Goal: Book appointment/travel/reservation

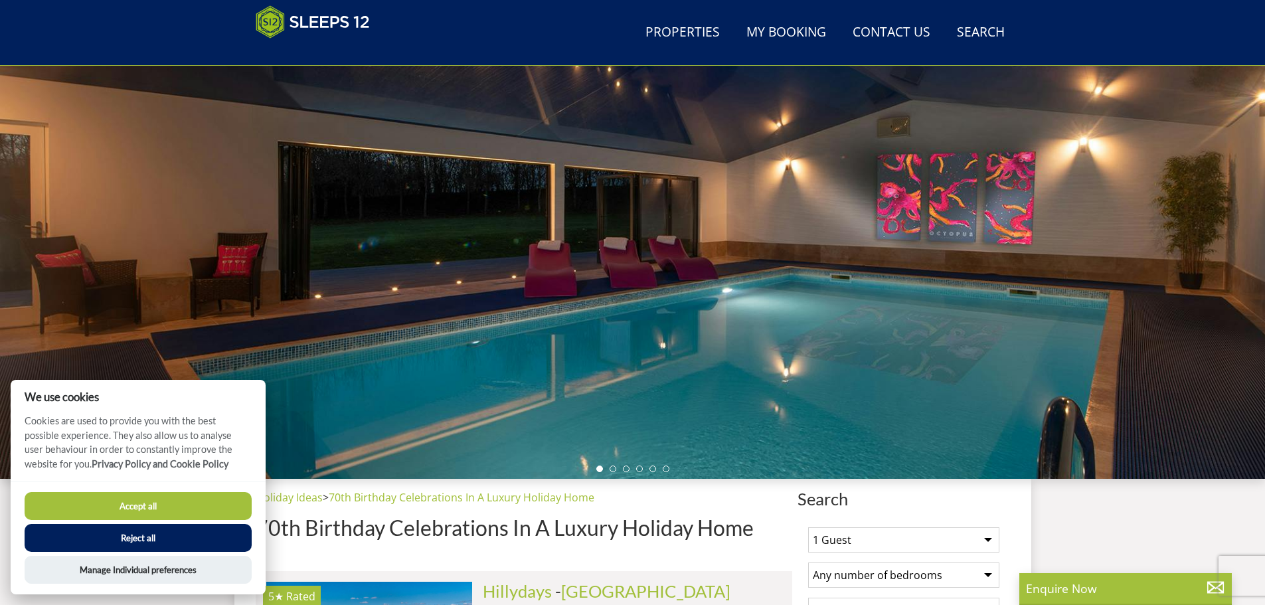
scroll to position [149, 0]
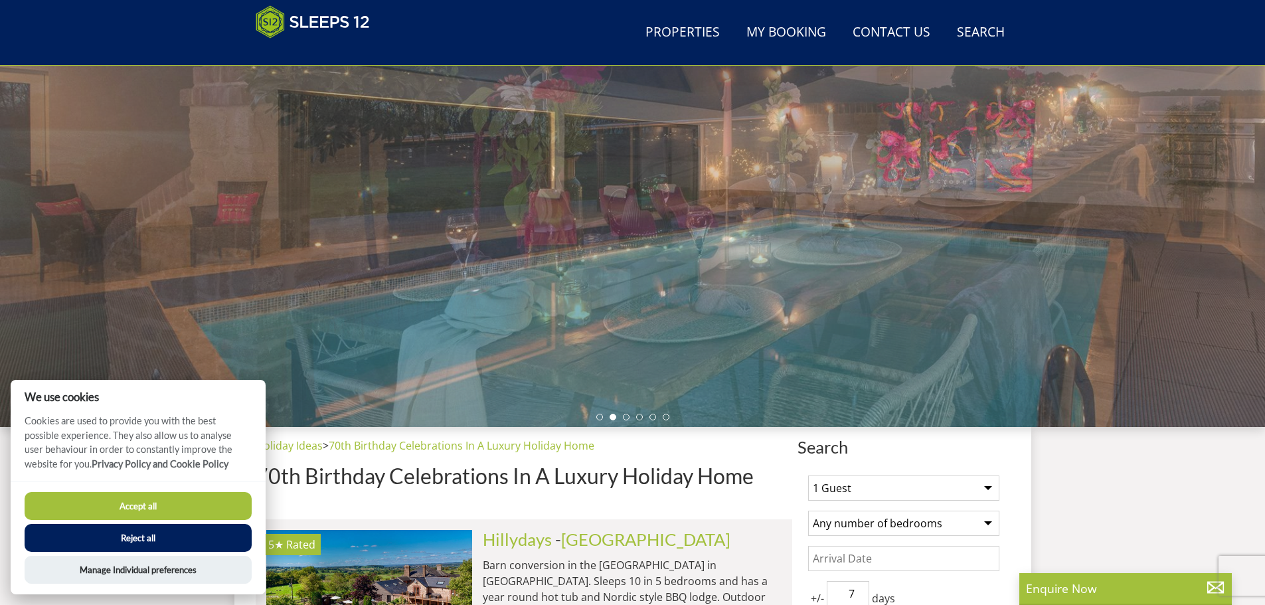
click at [181, 533] on button "Reject all" at bounding box center [138, 538] width 227 height 28
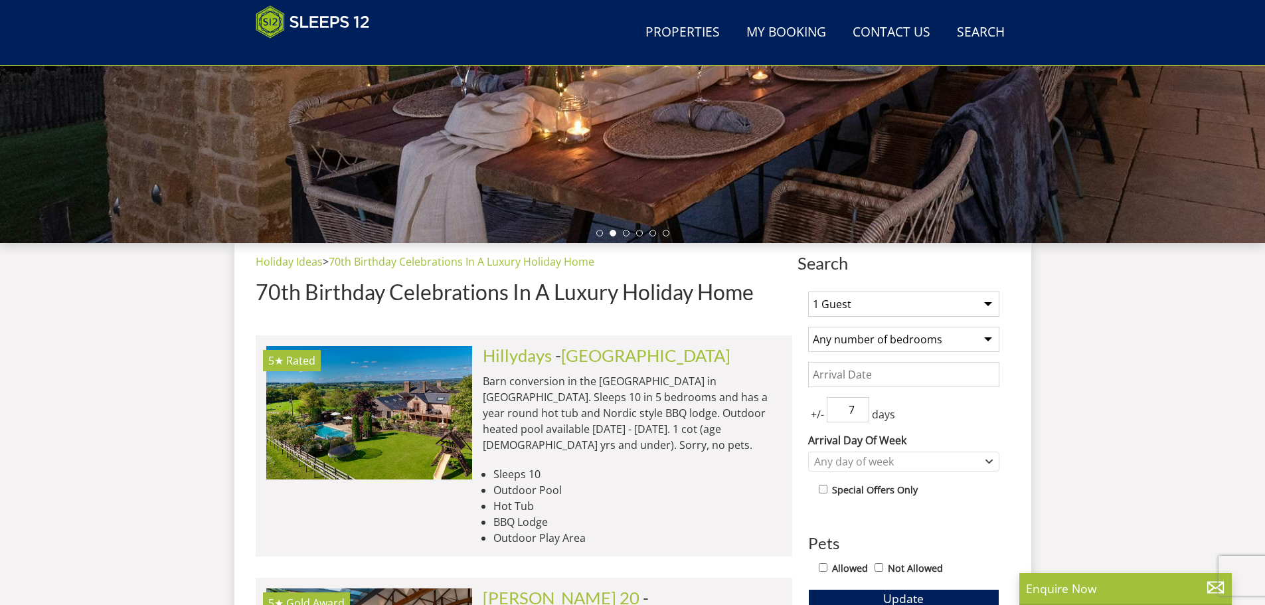
scroll to position [348, 0]
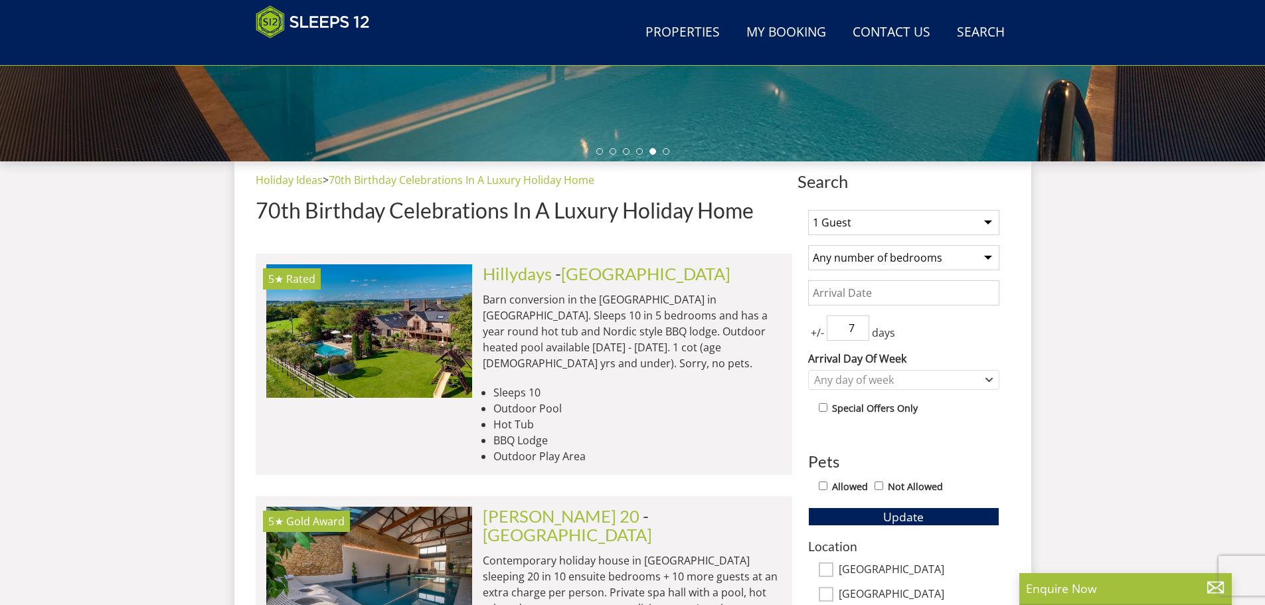
scroll to position [415, 0]
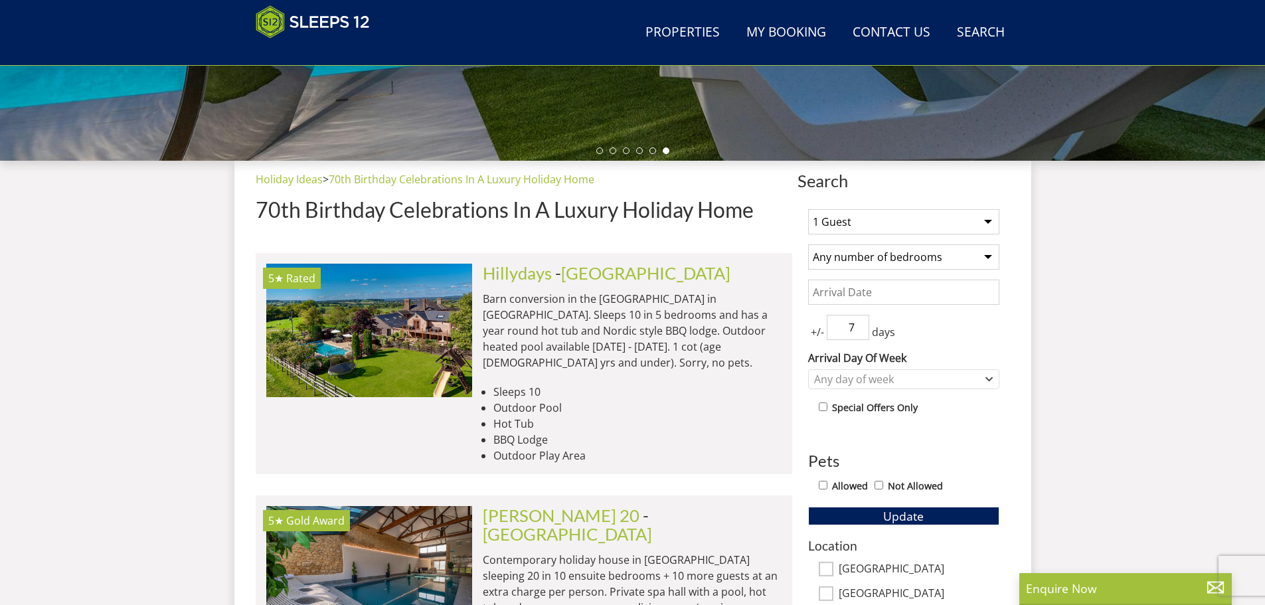
click at [986, 215] on select "1 Guest 2 Guests 3 Guests 4 Guests 5 Guests 6 Guests 7 Guests 8 Guests 9 Guests…" at bounding box center [903, 221] width 191 height 25
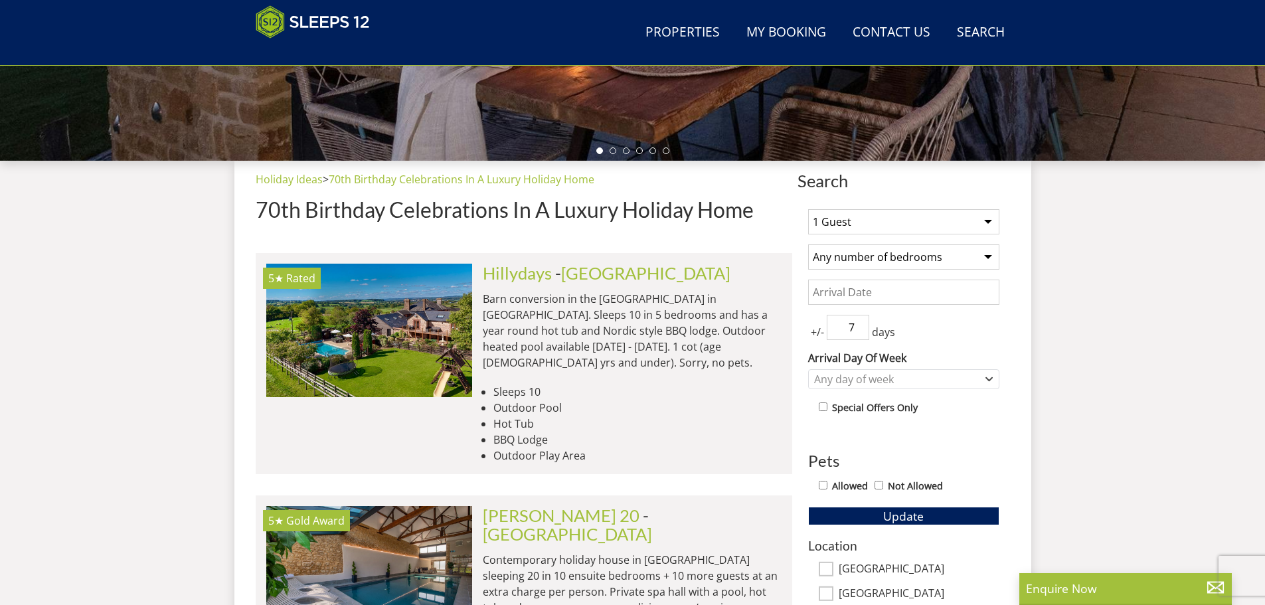
select select "23"
click at [808, 209] on select "1 Guest 2 Guests 3 Guests 4 Guests 5 Guests 6 Guests 7 Guests 8 Guests 9 Guests…" at bounding box center [903, 221] width 191 height 25
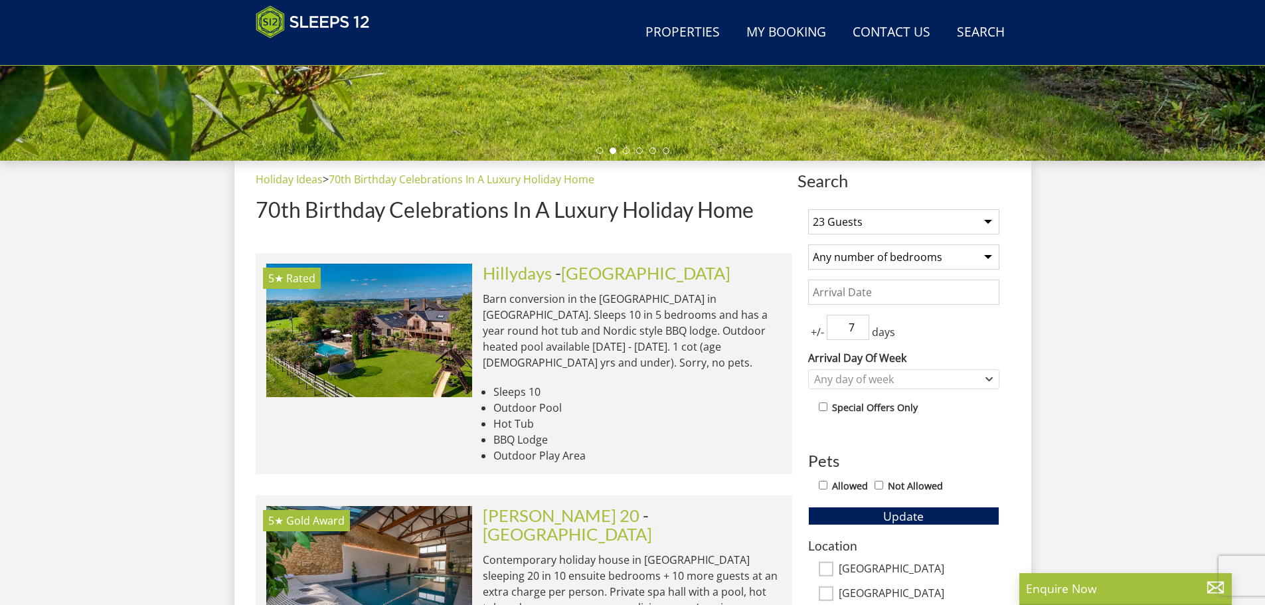
click at [989, 256] on select "Any number of bedrooms 1 Bedroom 2 Bedrooms 3 Bedrooms 4 Bedrooms 5 Bedrooms 6 …" at bounding box center [903, 256] width 191 height 25
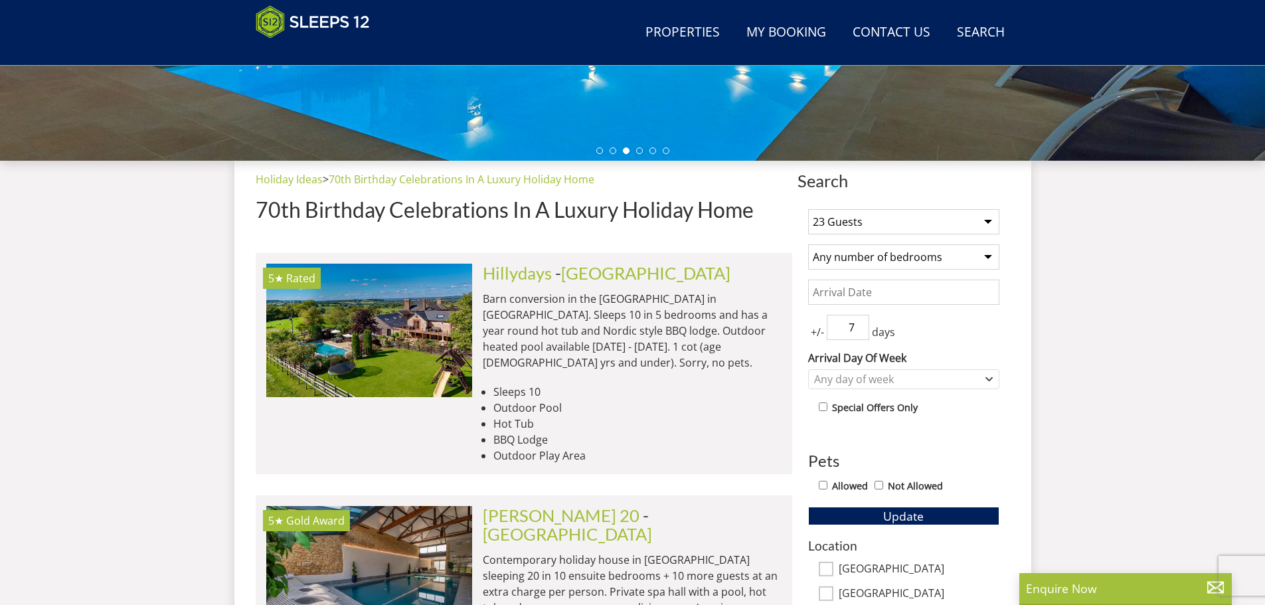
click at [823, 484] on input "Allowed" at bounding box center [823, 485] width 9 height 9
checkbox input "true"
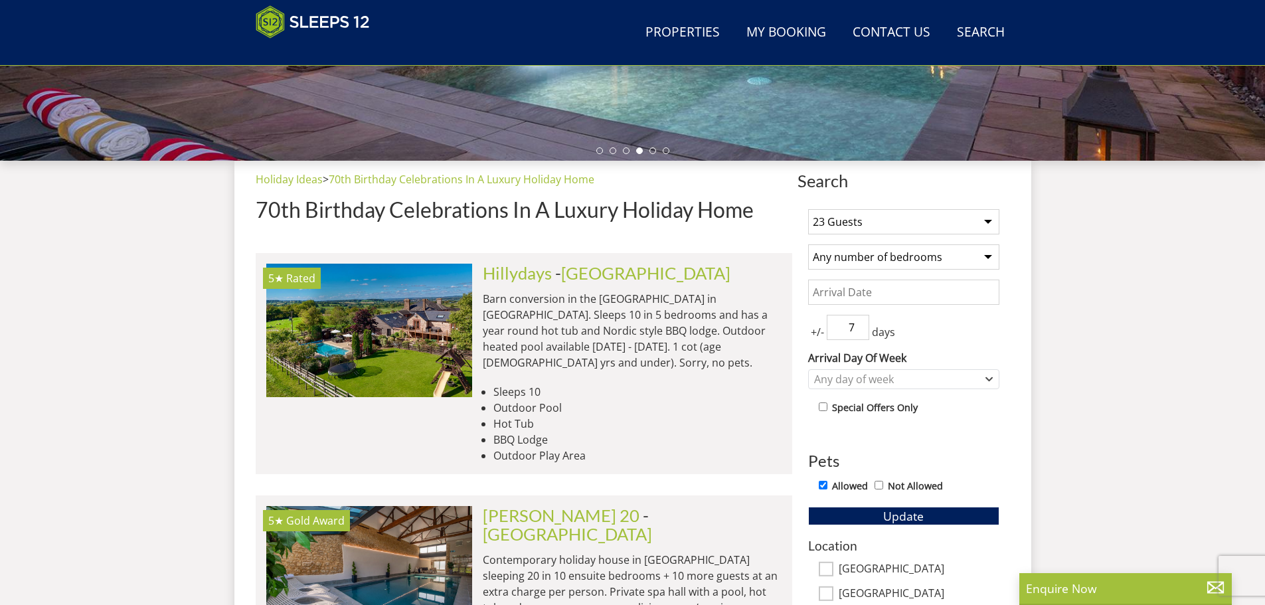
click at [883, 296] on input "Date" at bounding box center [903, 292] width 191 height 25
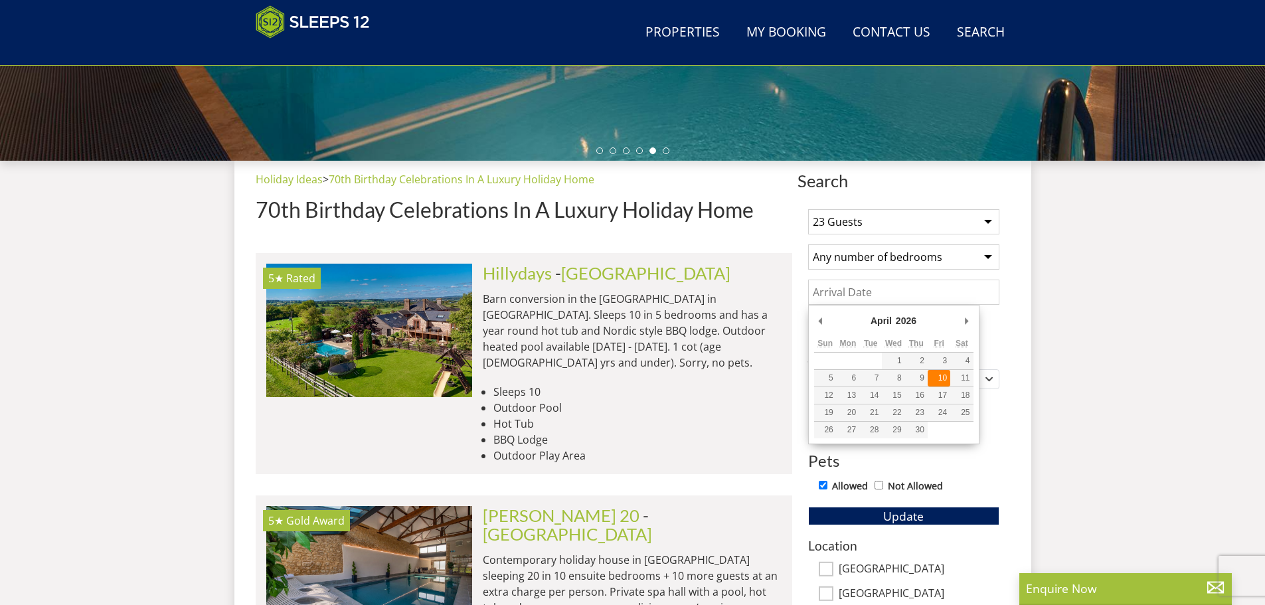
type input "[DATE]"
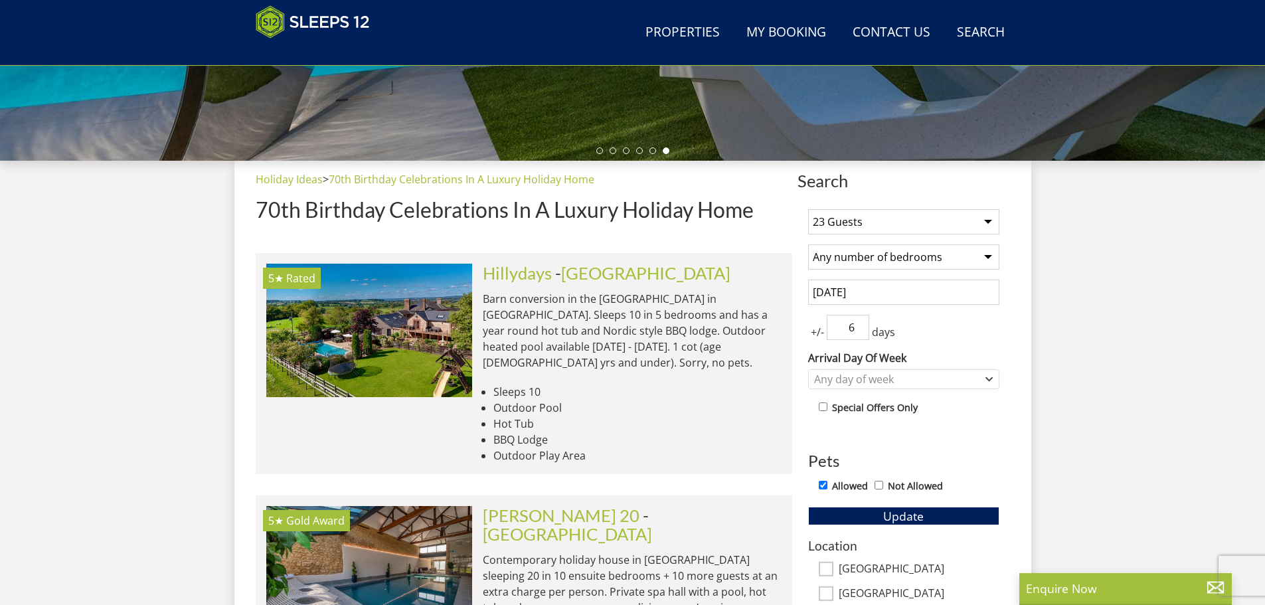
click at [861, 331] on input "6" at bounding box center [848, 327] width 43 height 25
click at [861, 331] on input "5" at bounding box center [848, 327] width 43 height 25
click at [861, 331] on input "4" at bounding box center [848, 327] width 43 height 25
type input "3"
click at [861, 331] on input "3" at bounding box center [848, 327] width 43 height 25
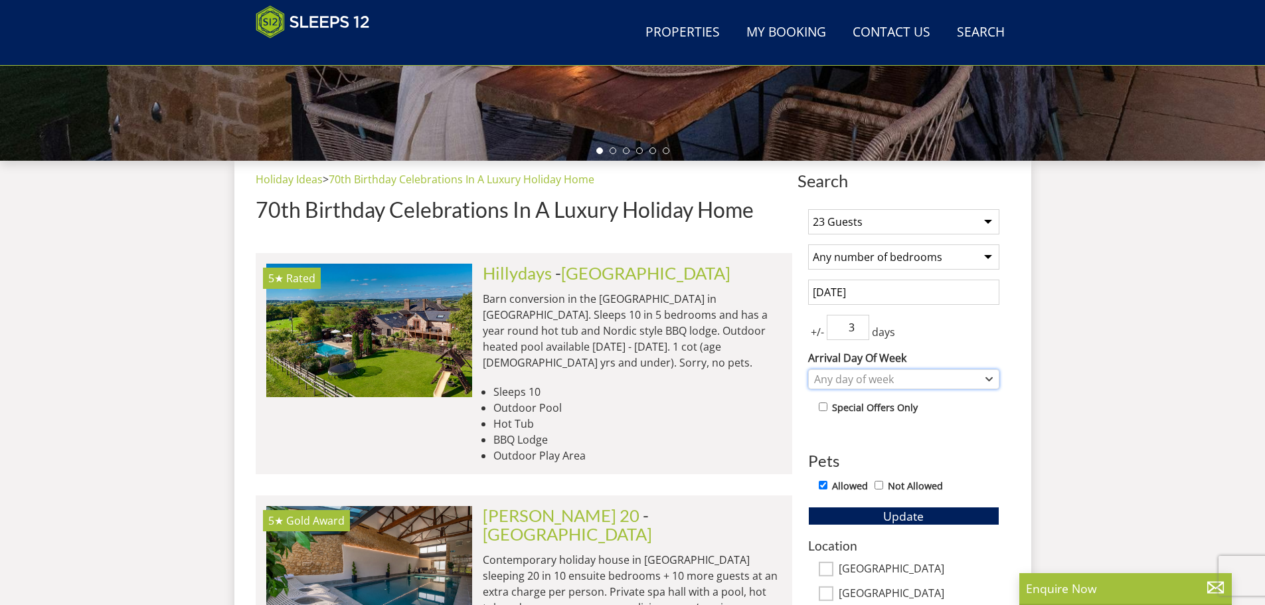
click at [989, 381] on icon "Combobox" at bounding box center [990, 379] width 6 height 3
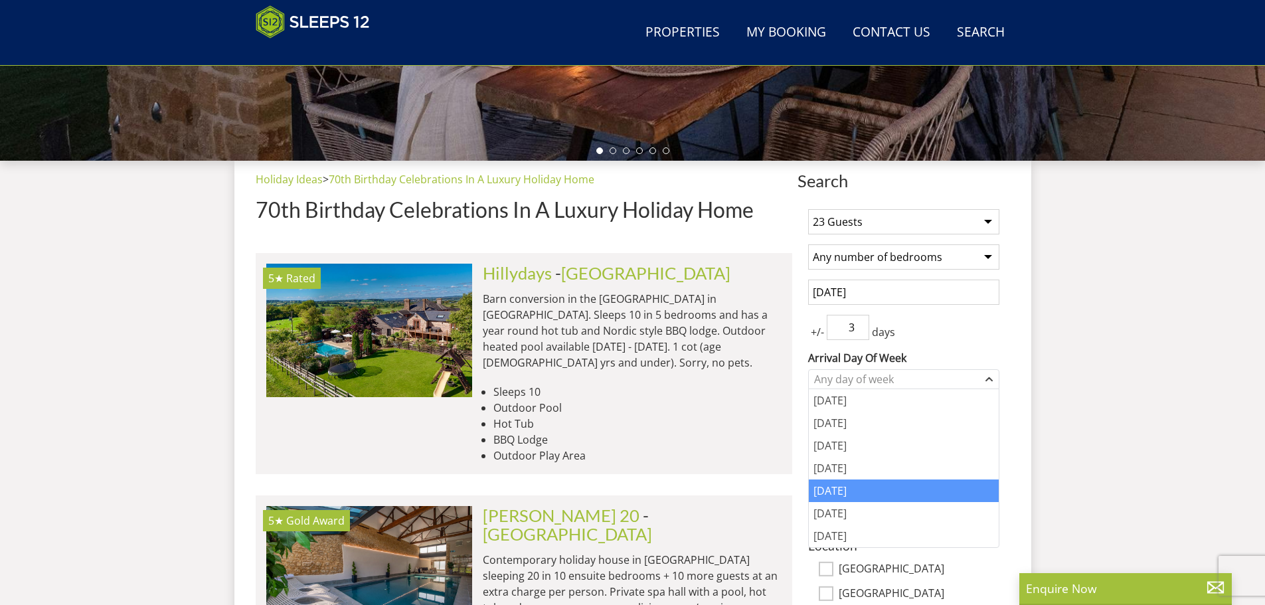
click at [871, 493] on div "[DATE]" at bounding box center [904, 490] width 190 height 23
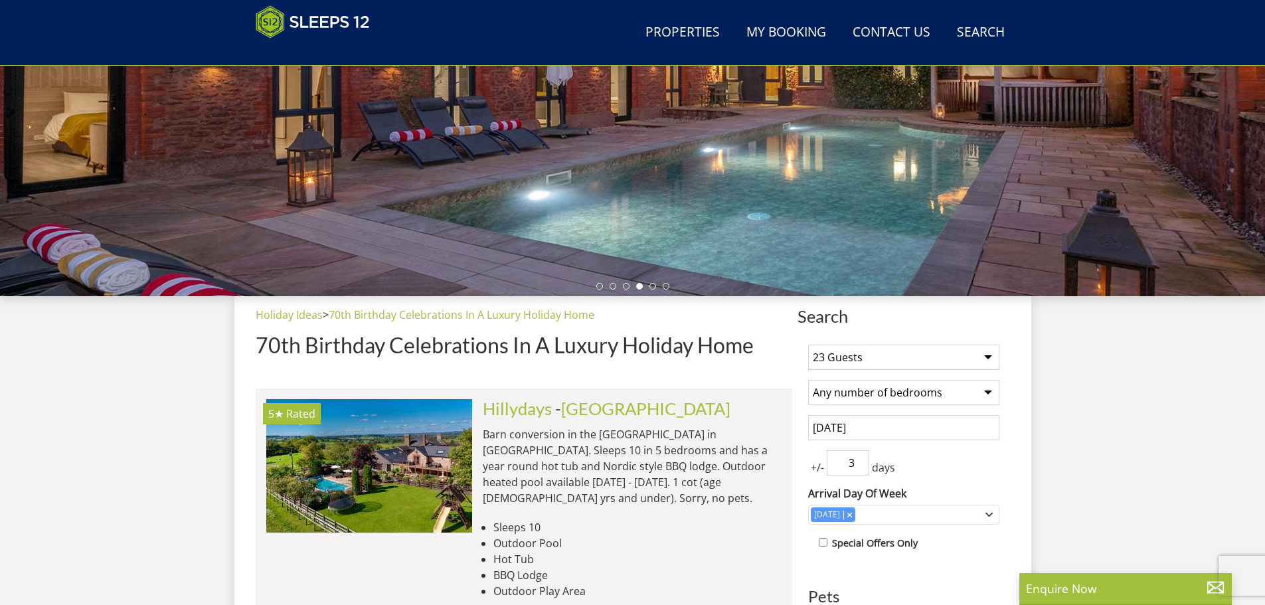
scroll to position [481, 0]
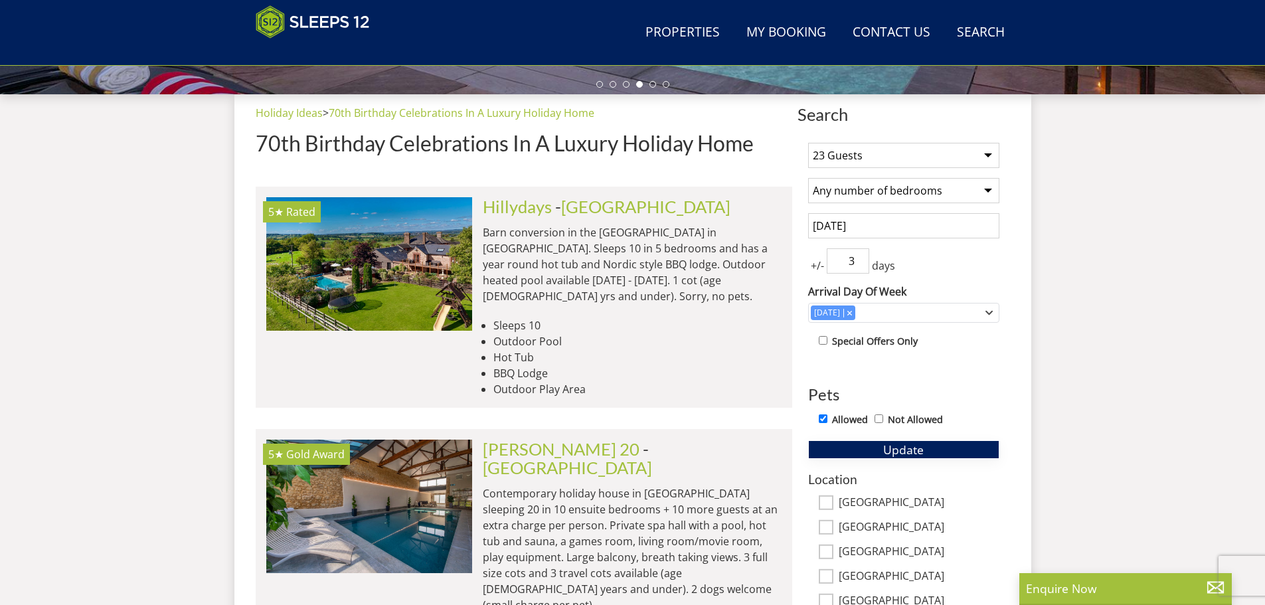
click at [931, 451] on button "Update" at bounding box center [903, 449] width 191 height 19
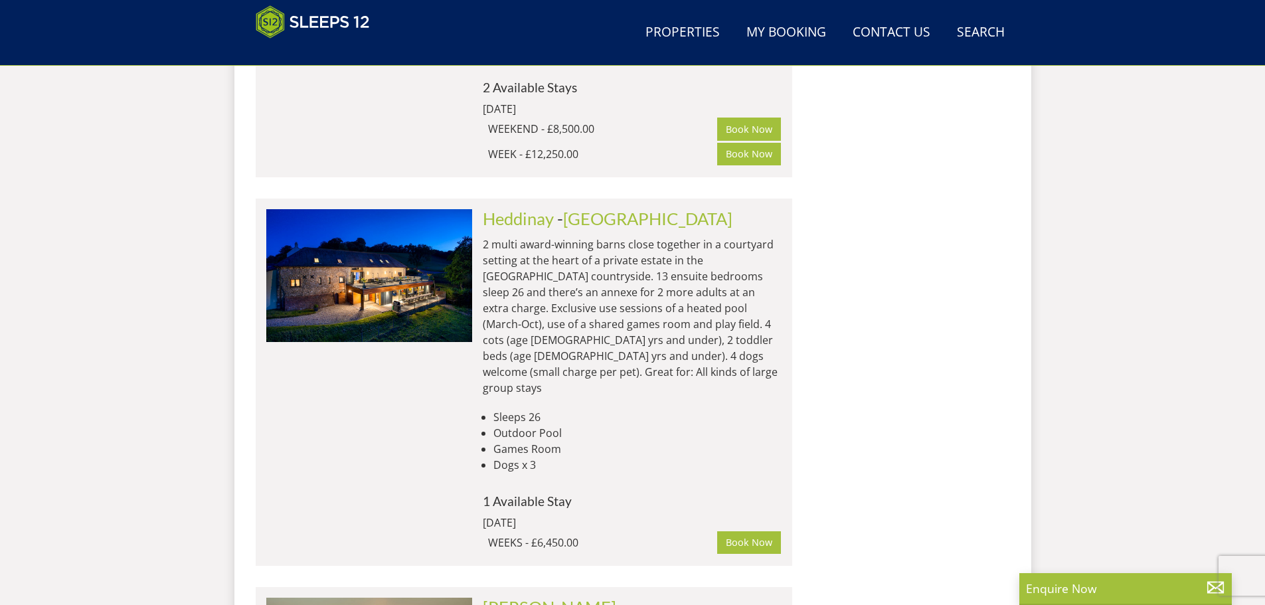
scroll to position [1677, 0]
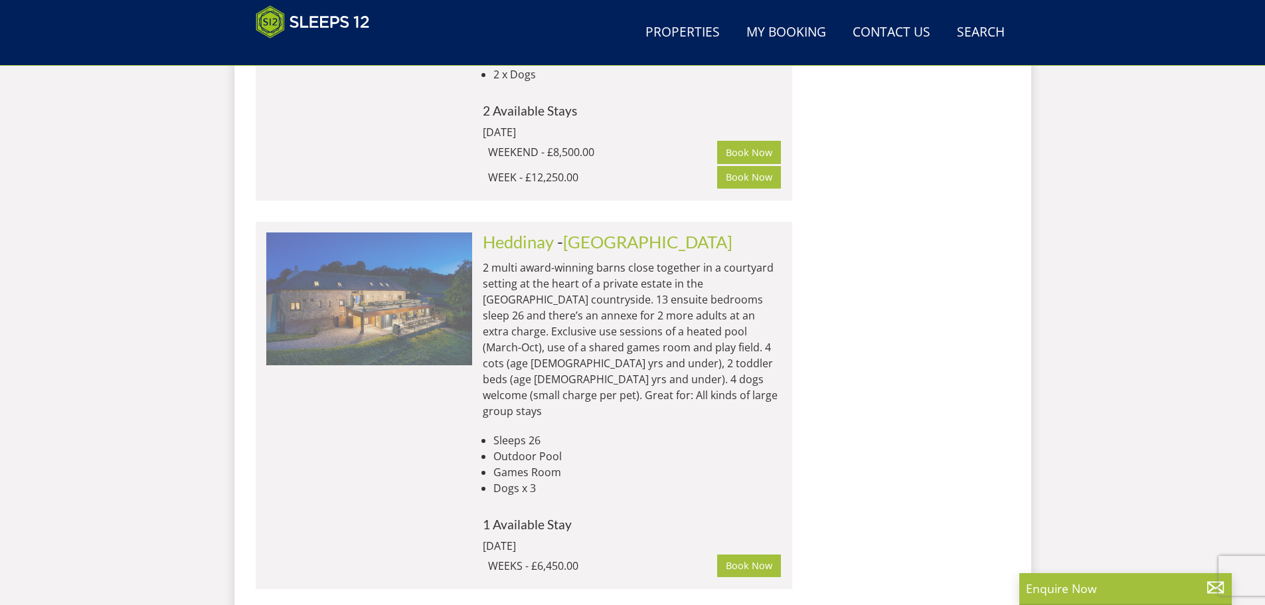
click at [313, 240] on img at bounding box center [369, 298] width 206 height 133
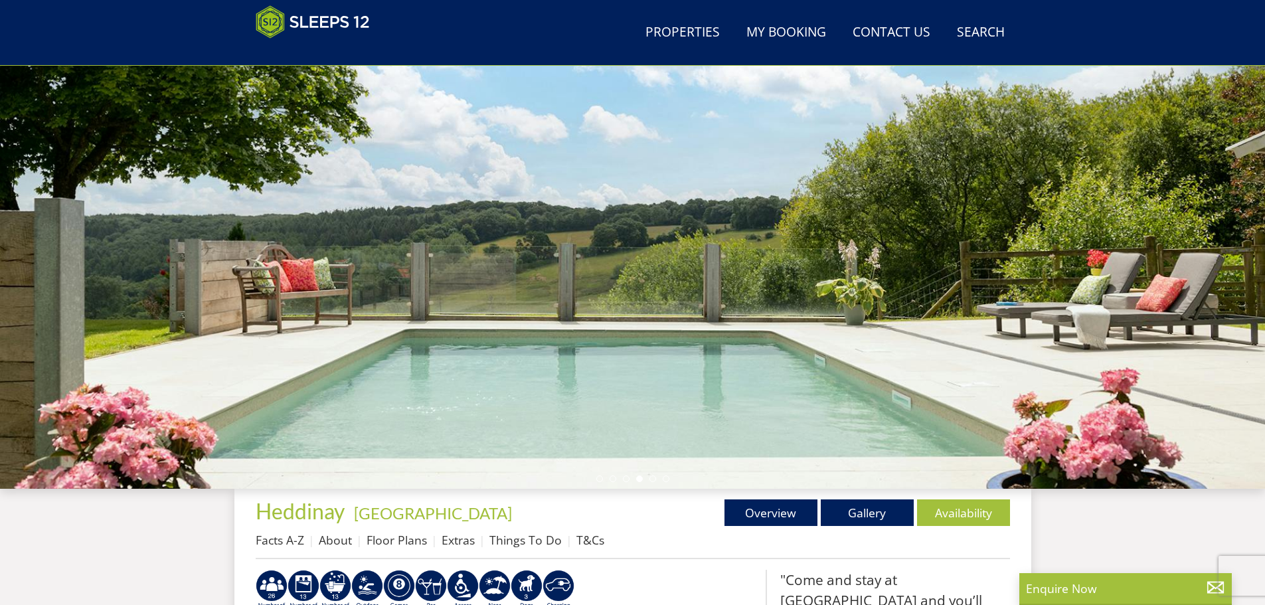
scroll to position [86, 0]
click at [841, 513] on link "Gallery" at bounding box center [867, 513] width 93 height 27
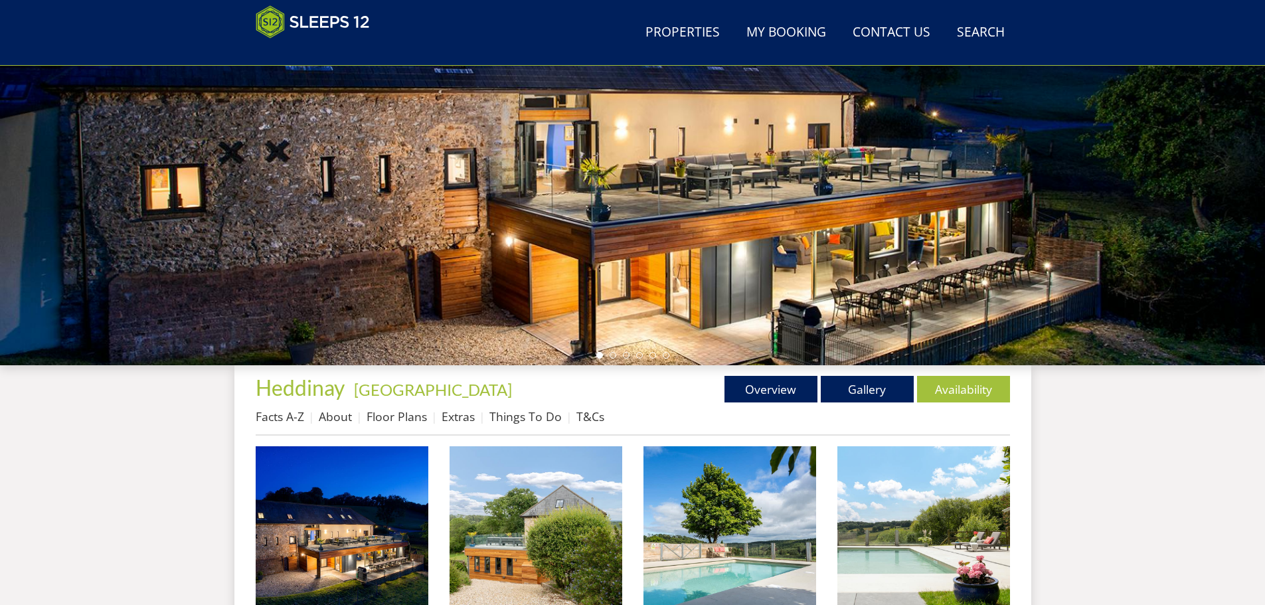
scroll to position [20, 0]
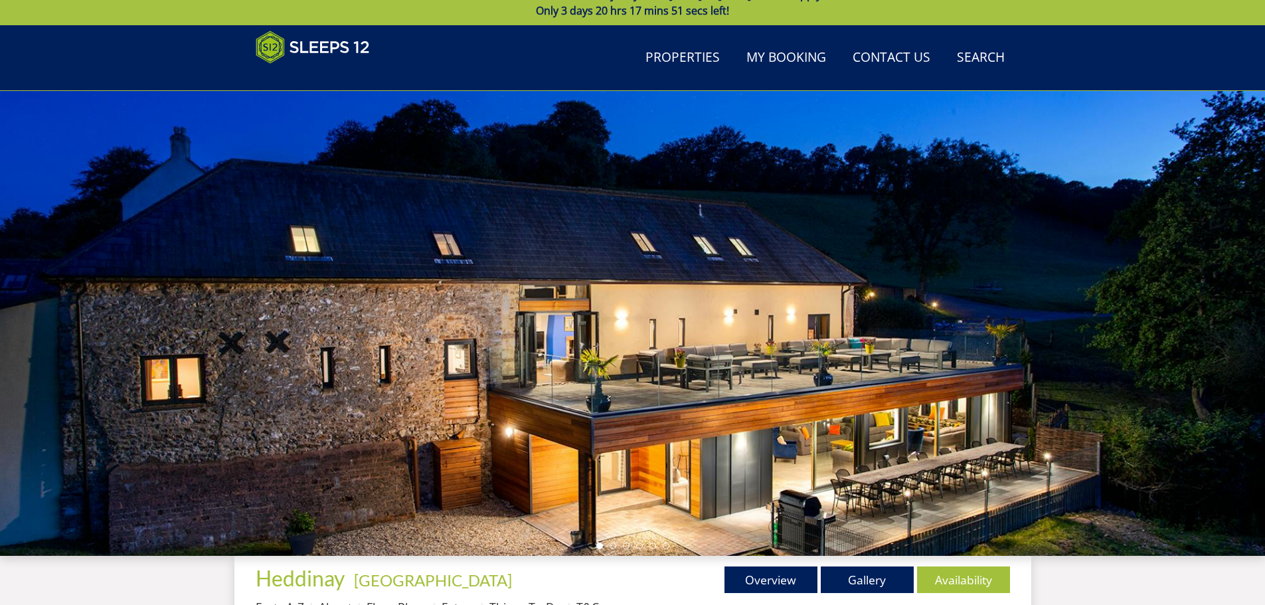
click at [1197, 339] on div at bounding box center [632, 323] width 1265 height 465
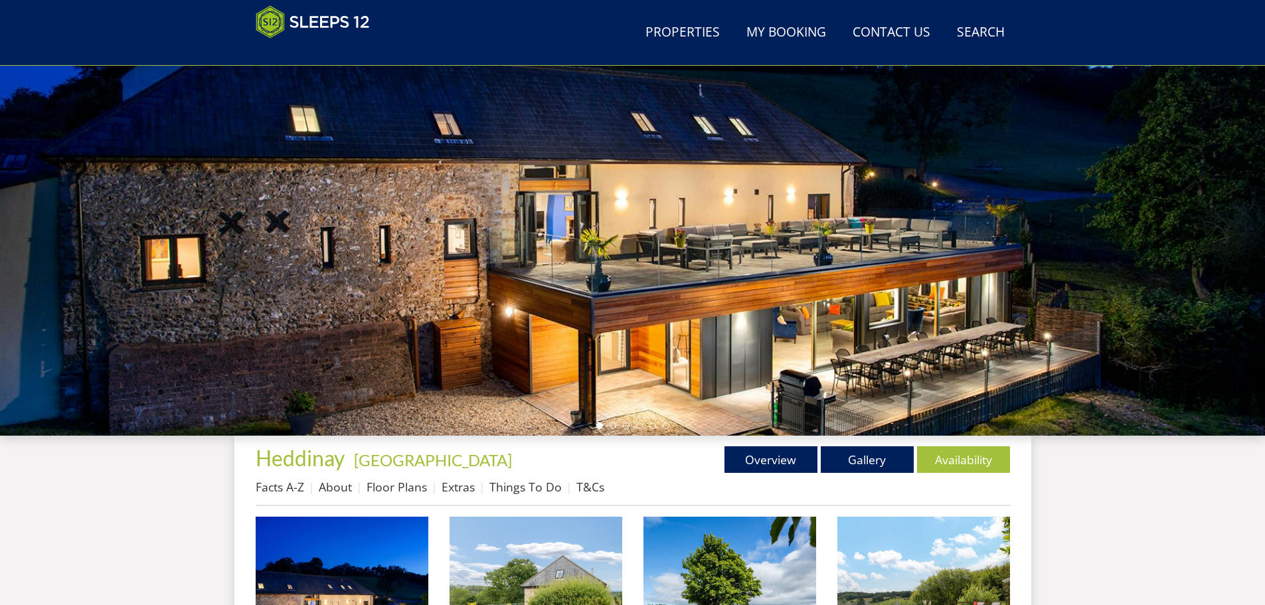
scroll to position [153, 0]
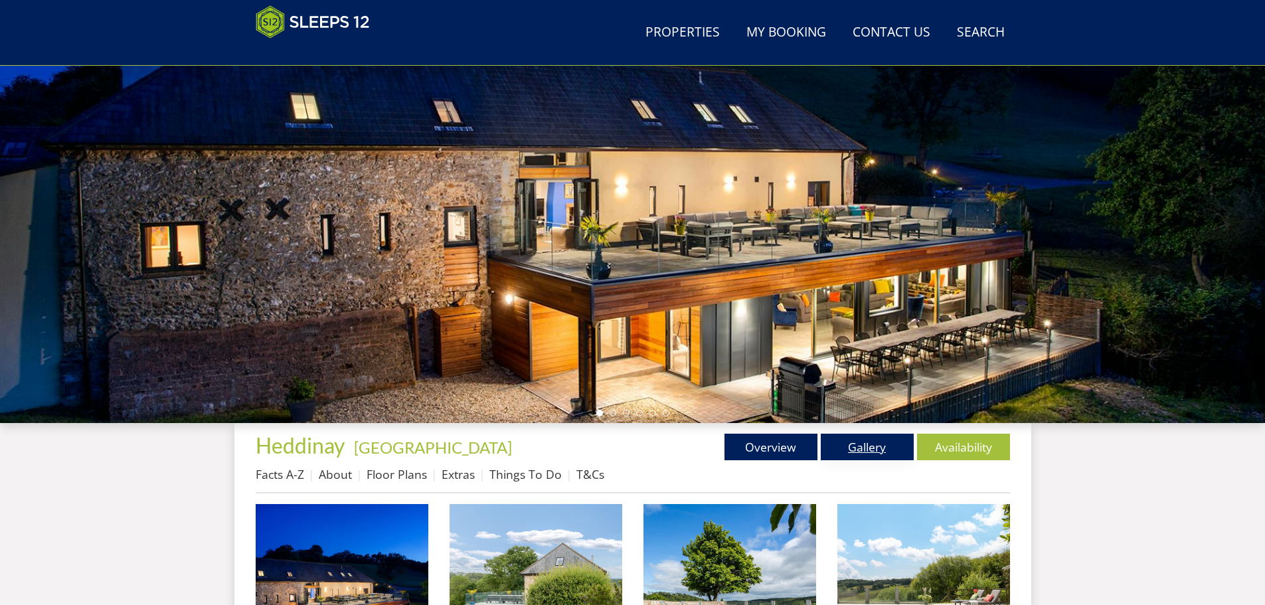
click at [868, 448] on link "Gallery" at bounding box center [867, 447] width 93 height 27
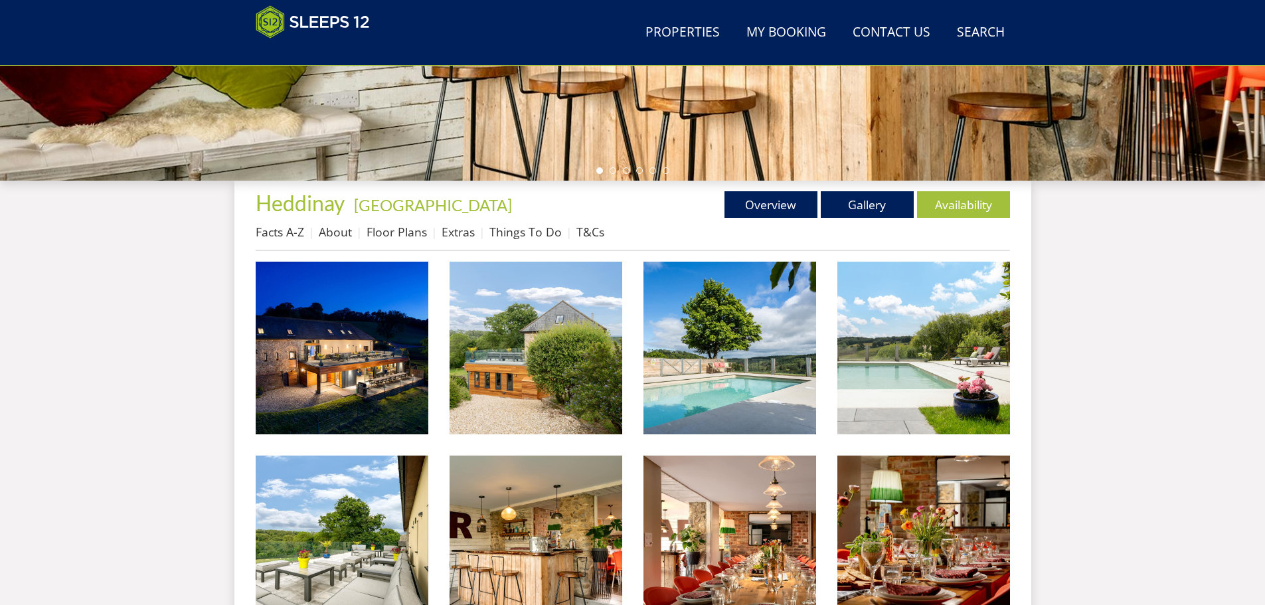
scroll to position [420, 0]
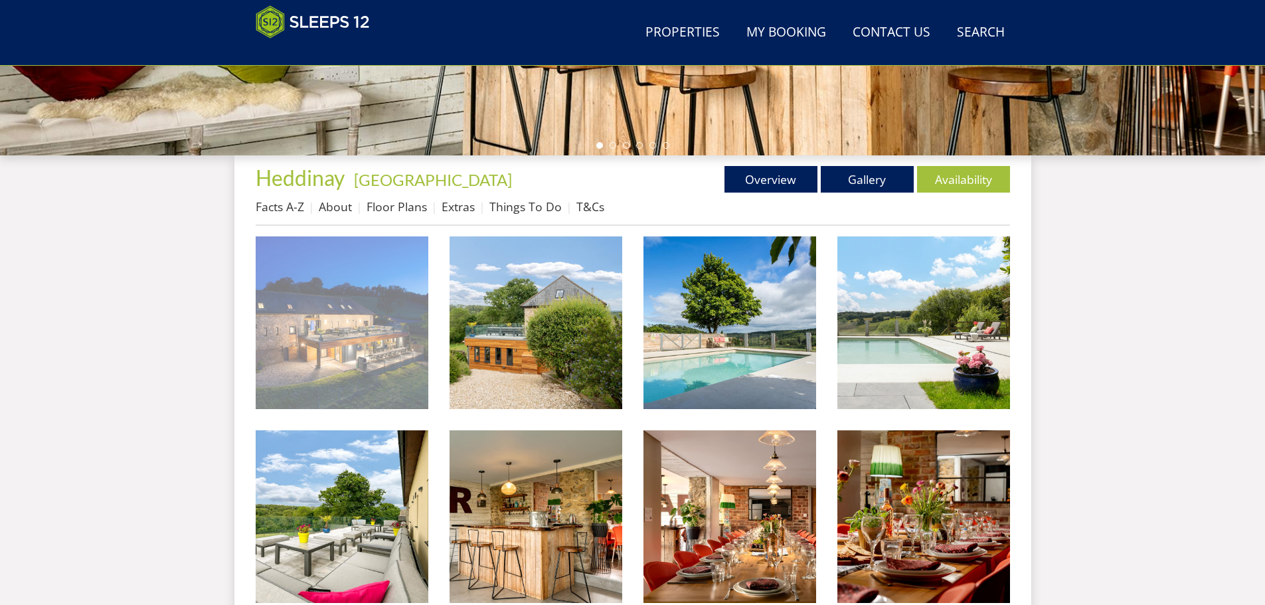
click at [389, 359] on img at bounding box center [342, 322] width 173 height 173
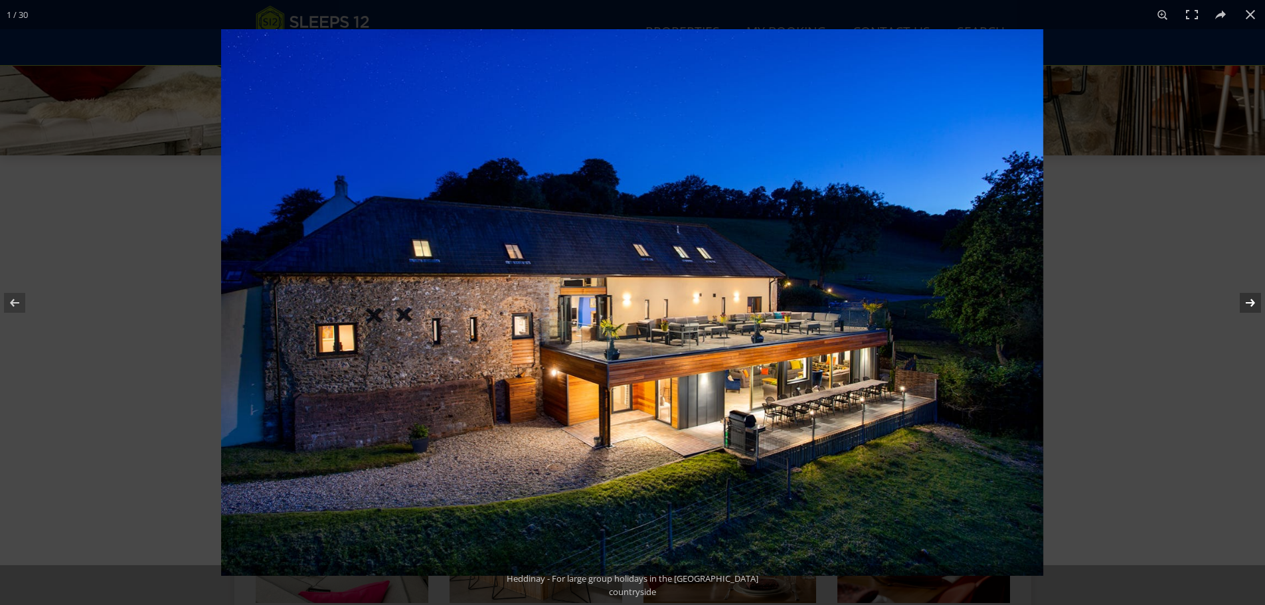
click at [1252, 303] on button at bounding box center [1242, 303] width 46 height 66
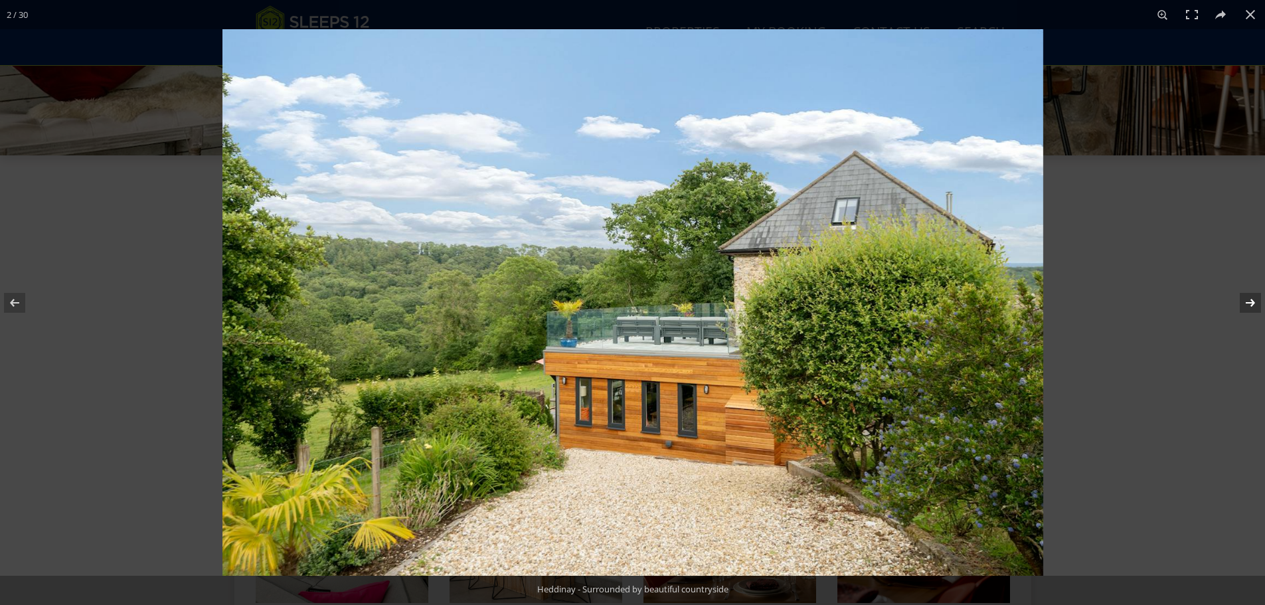
click at [1252, 303] on button at bounding box center [1242, 303] width 46 height 66
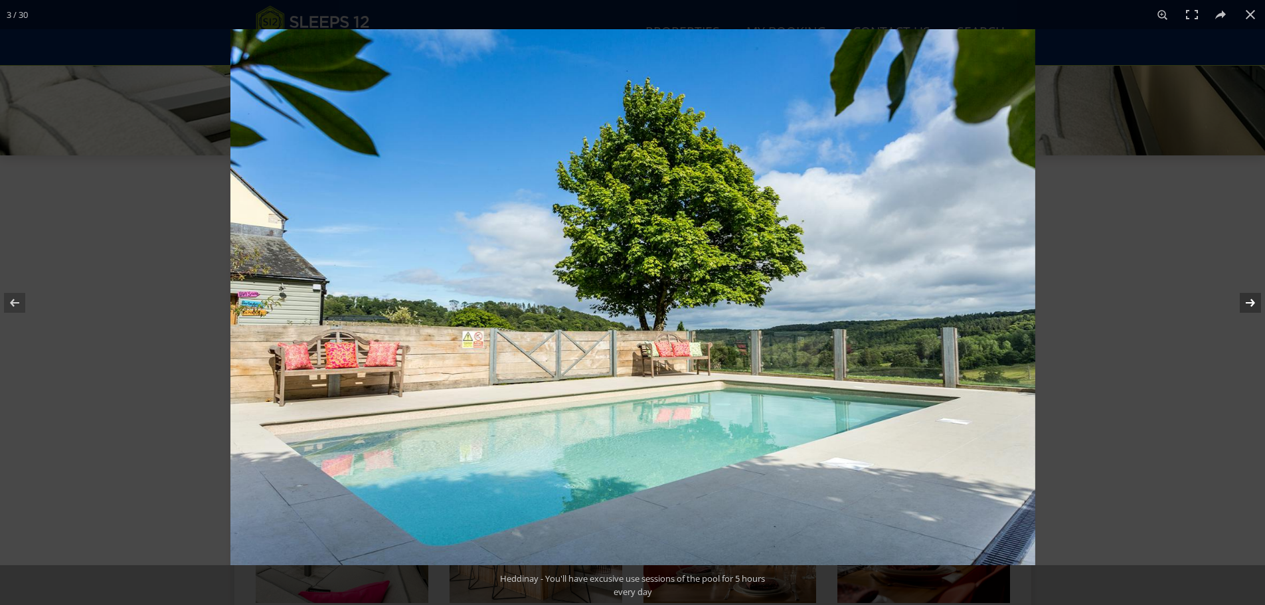
click at [1252, 303] on button at bounding box center [1242, 303] width 46 height 66
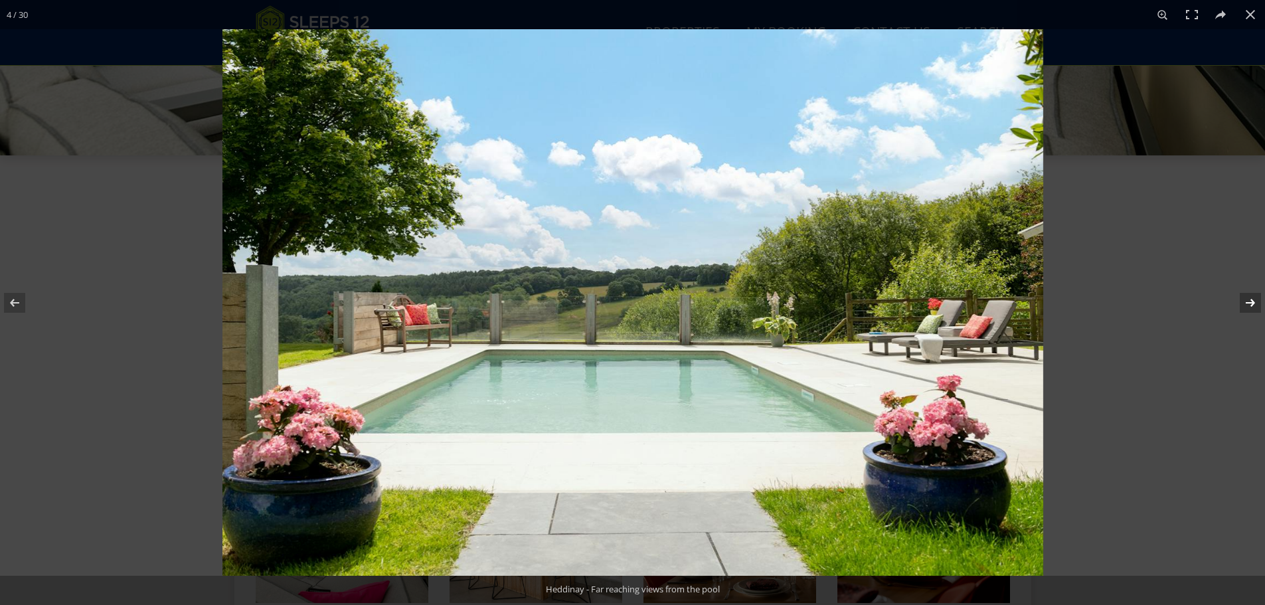
click at [1252, 303] on button at bounding box center [1242, 303] width 46 height 66
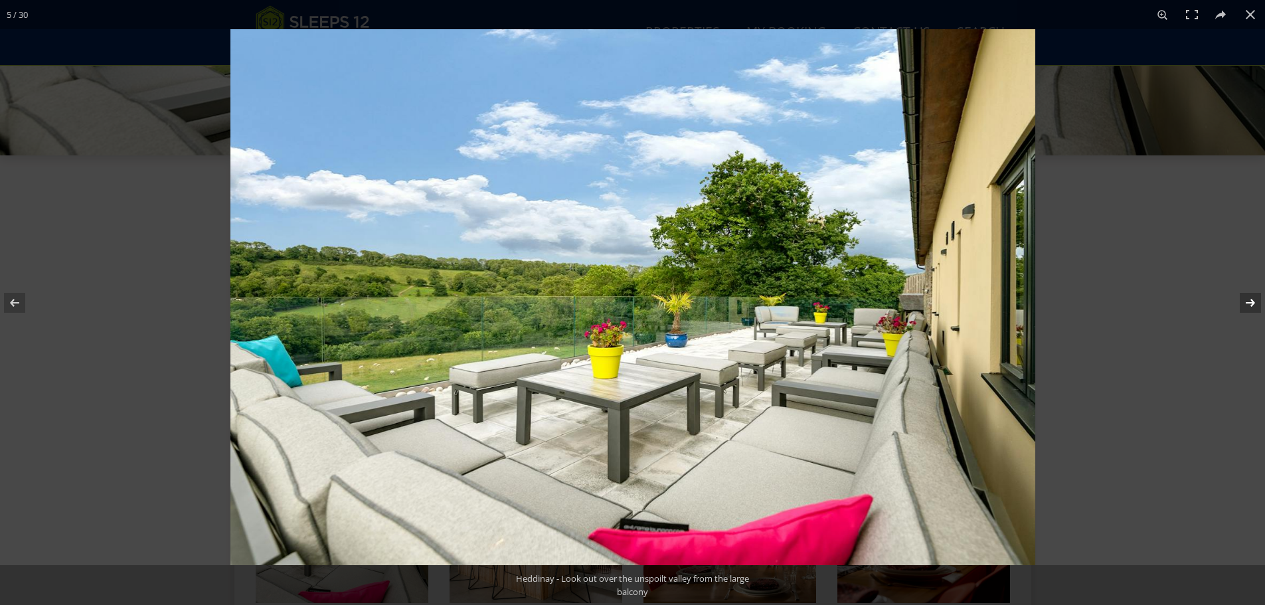
click at [1252, 303] on button at bounding box center [1242, 303] width 46 height 66
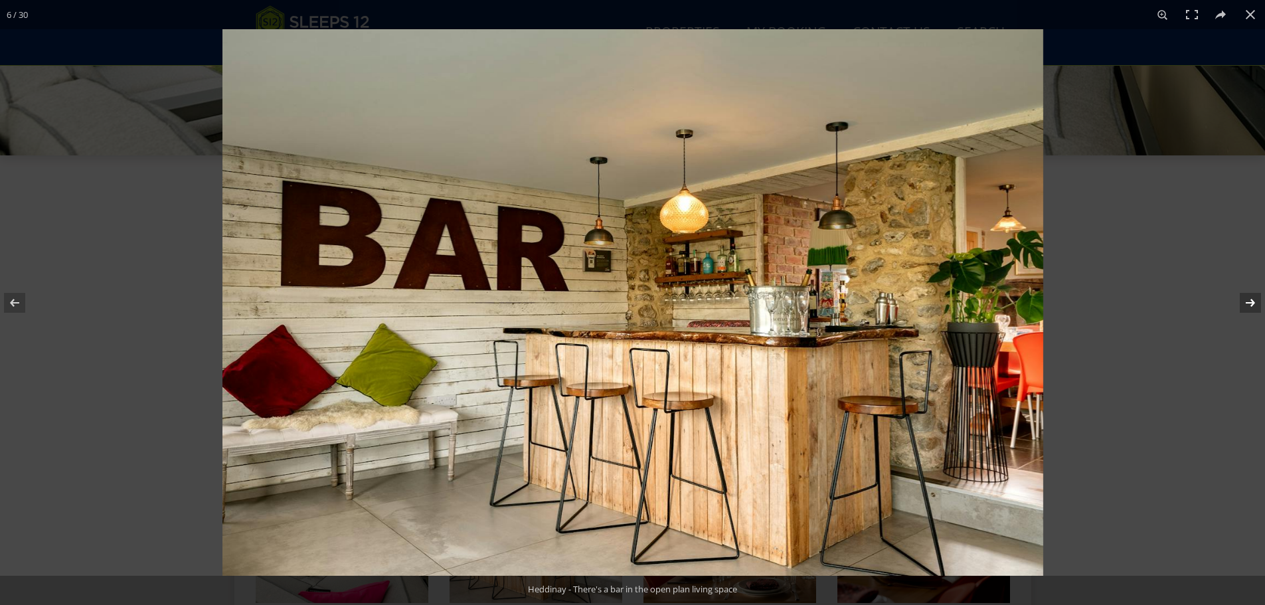
click at [1252, 303] on button at bounding box center [1242, 303] width 46 height 66
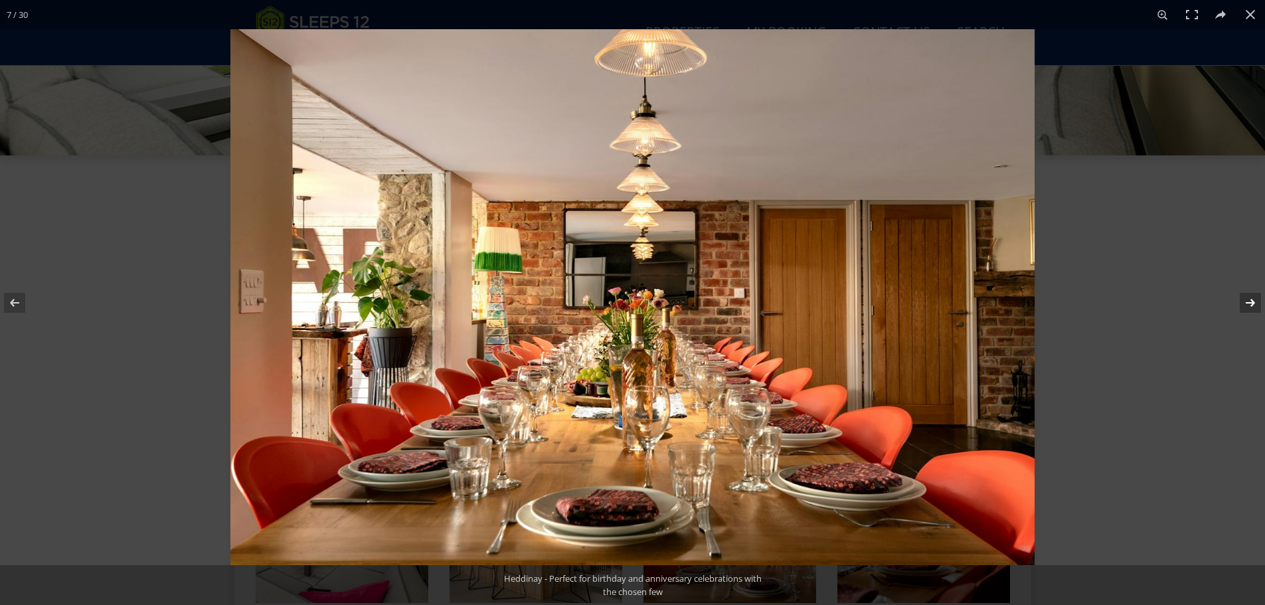
click at [1252, 303] on button at bounding box center [1242, 303] width 46 height 66
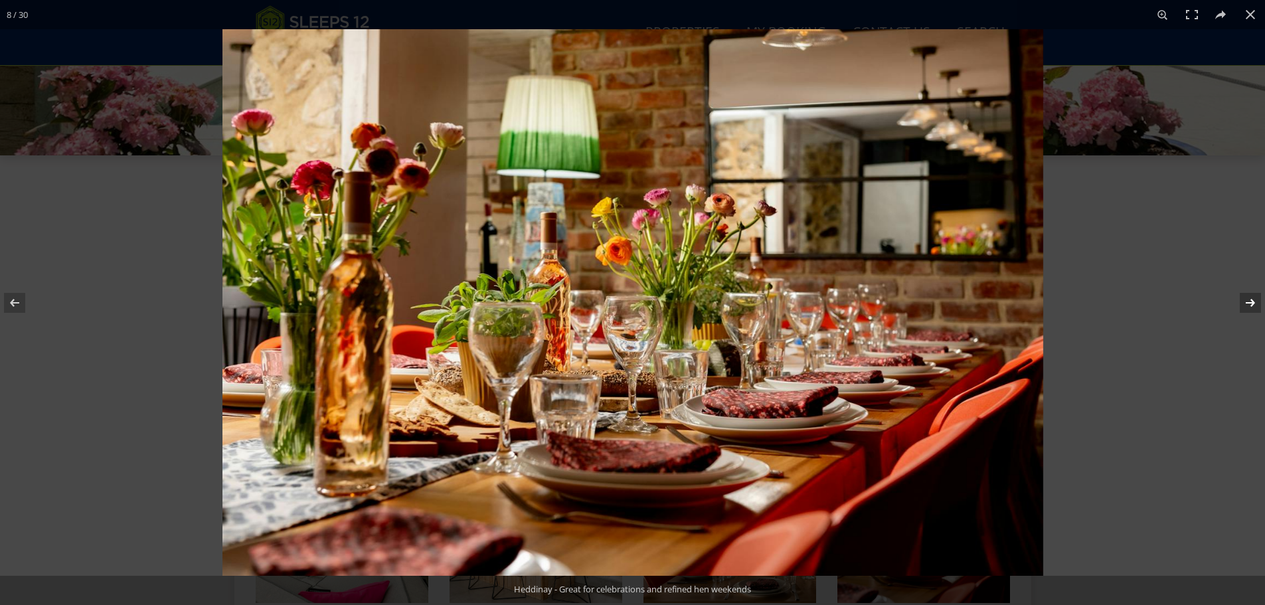
click at [1252, 303] on button at bounding box center [1242, 303] width 46 height 66
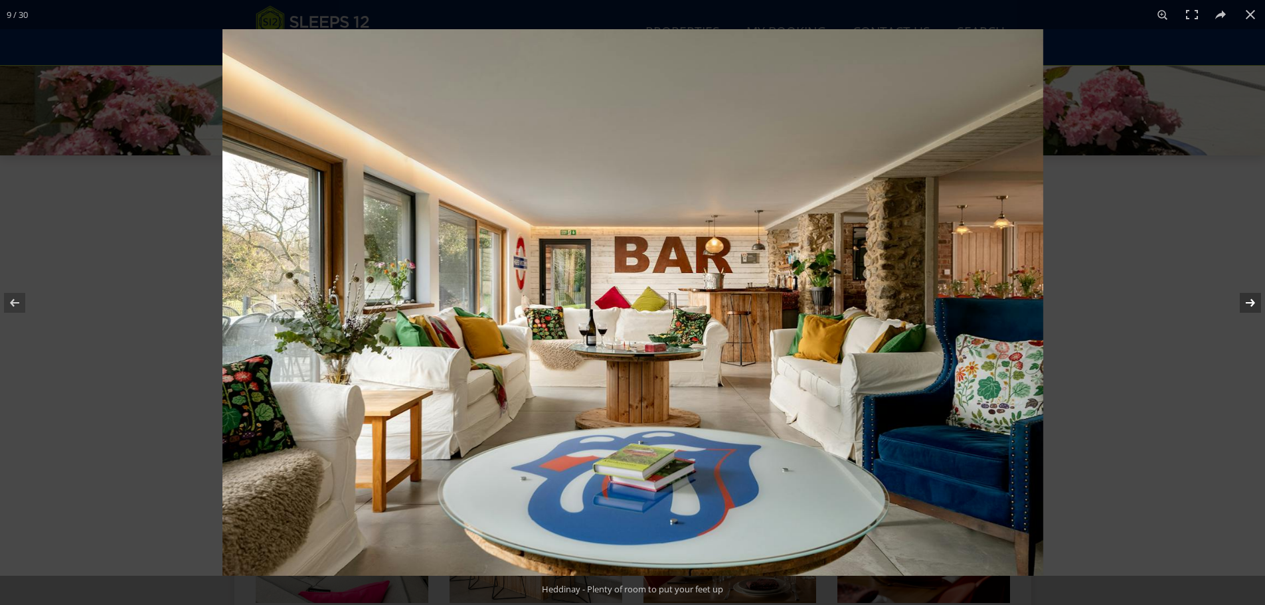
click at [1252, 303] on button at bounding box center [1242, 303] width 46 height 66
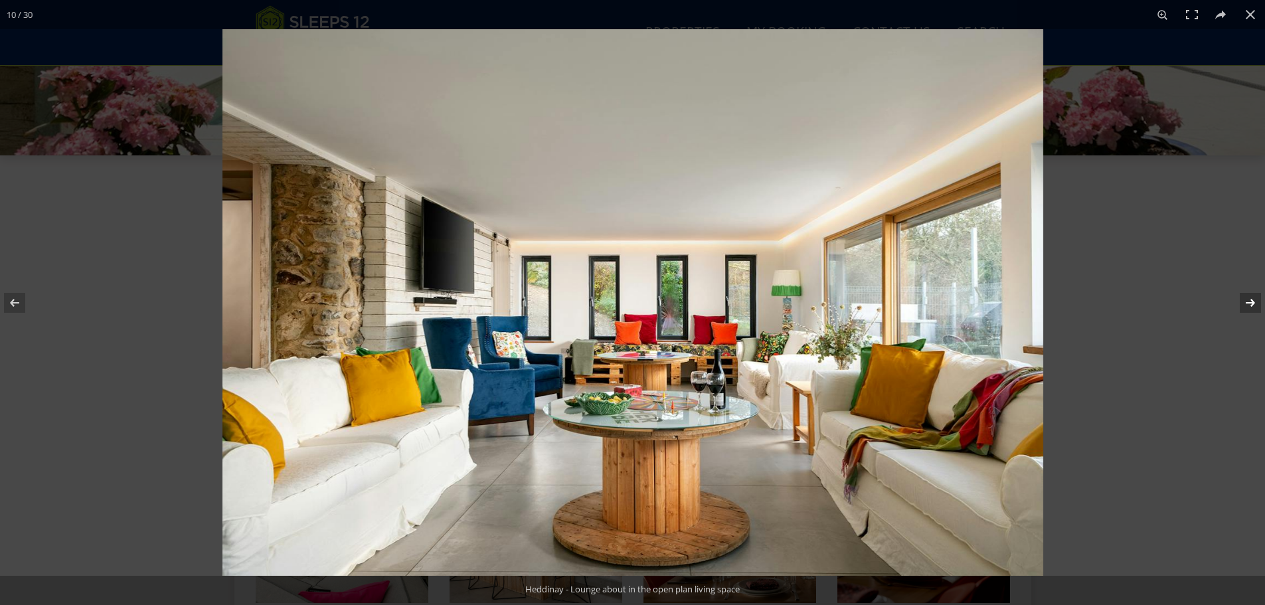
click at [1252, 303] on button at bounding box center [1242, 303] width 46 height 66
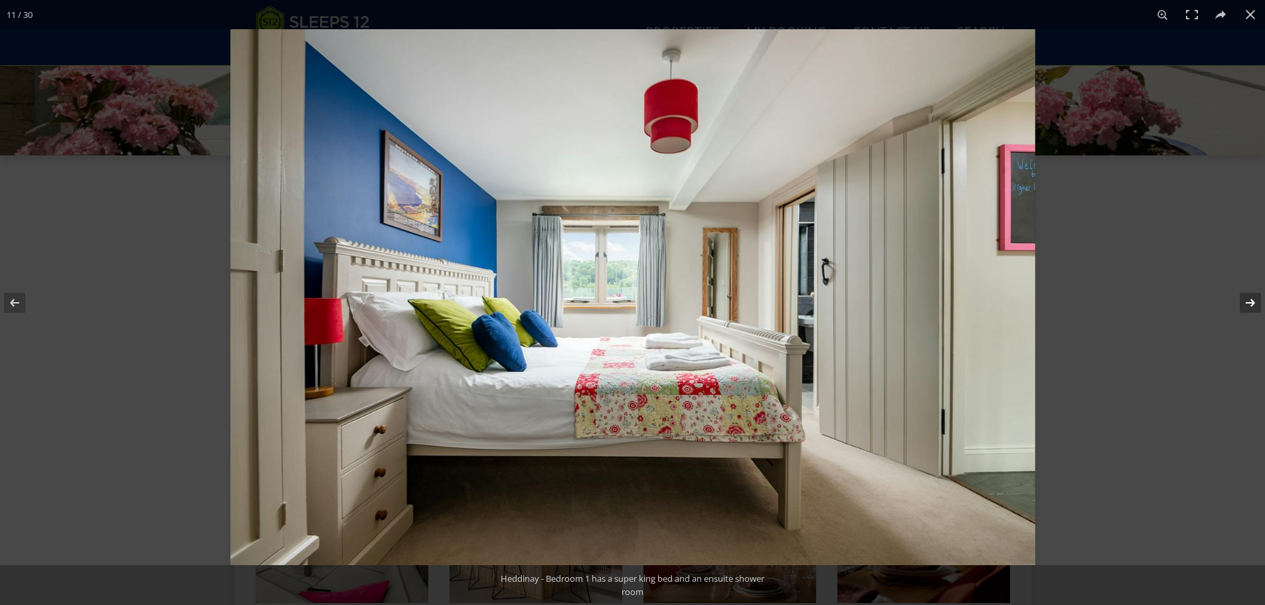
click at [1252, 303] on button at bounding box center [1242, 303] width 46 height 66
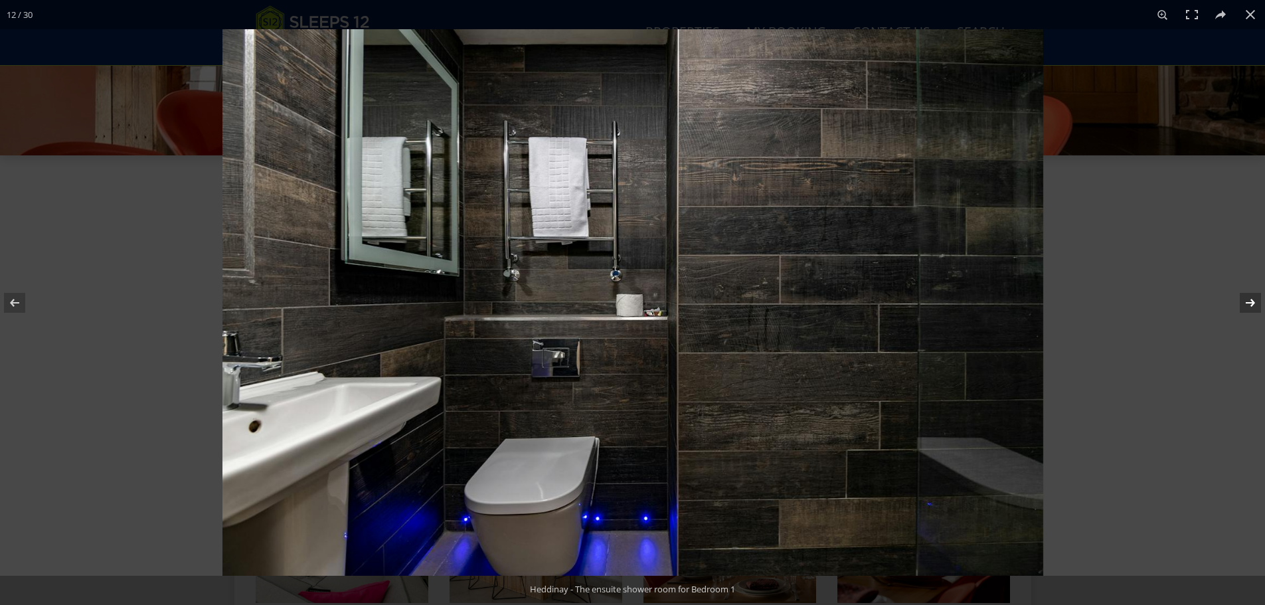
click at [1252, 303] on button at bounding box center [1242, 303] width 46 height 66
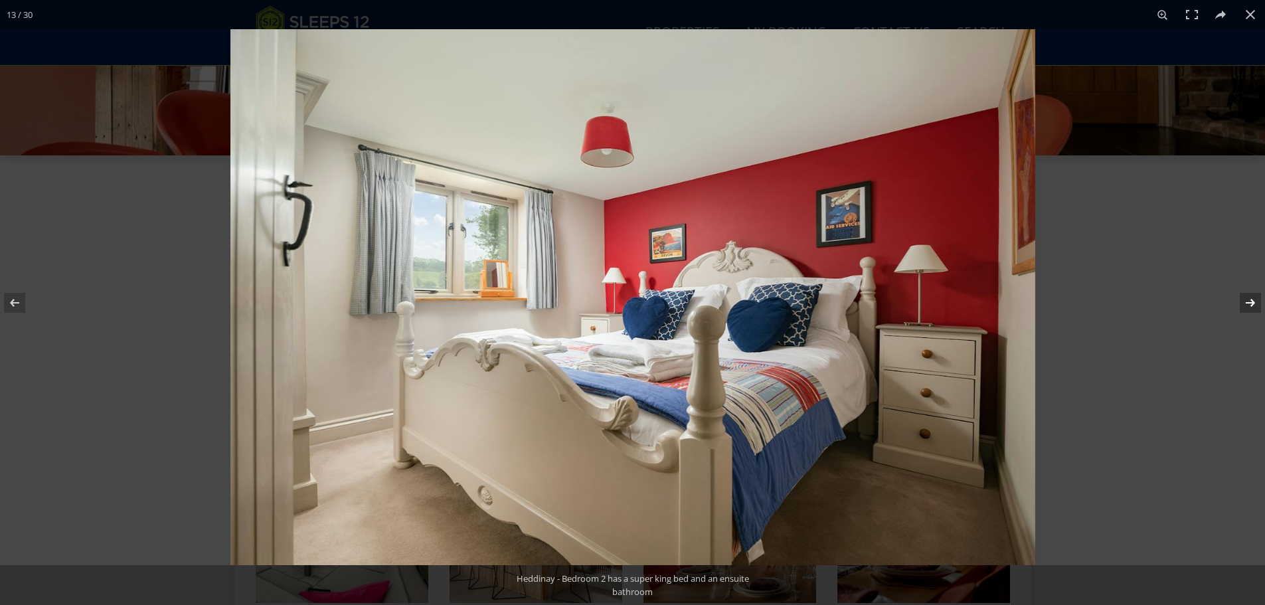
click at [1252, 303] on button at bounding box center [1242, 303] width 46 height 66
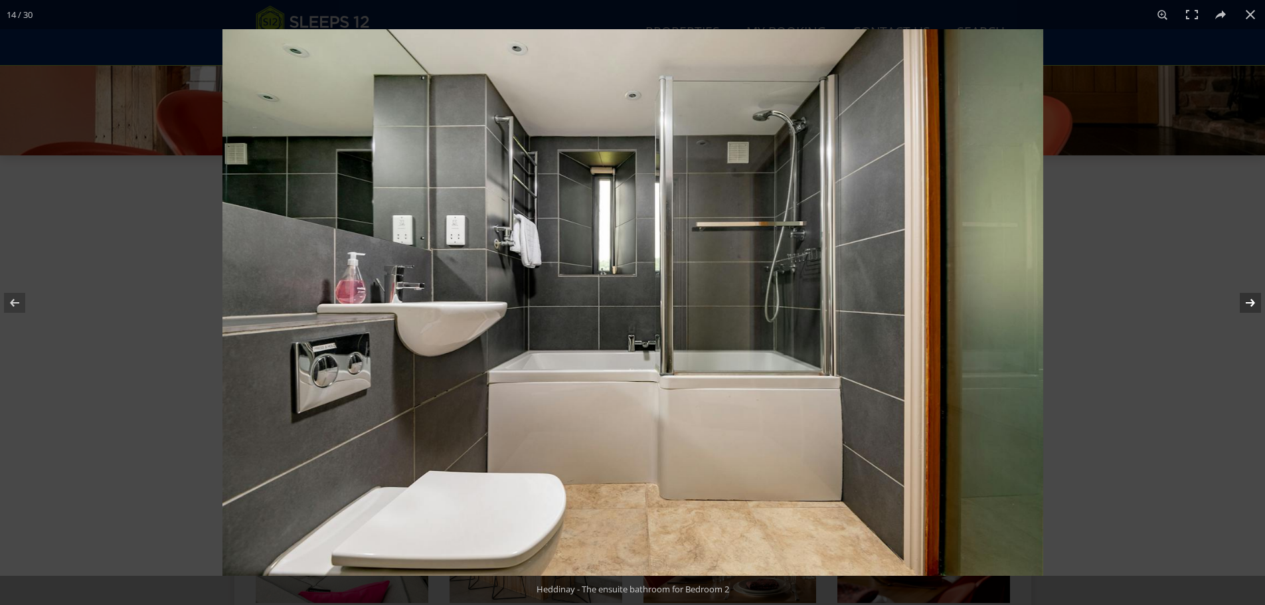
click at [1252, 303] on button at bounding box center [1242, 303] width 46 height 66
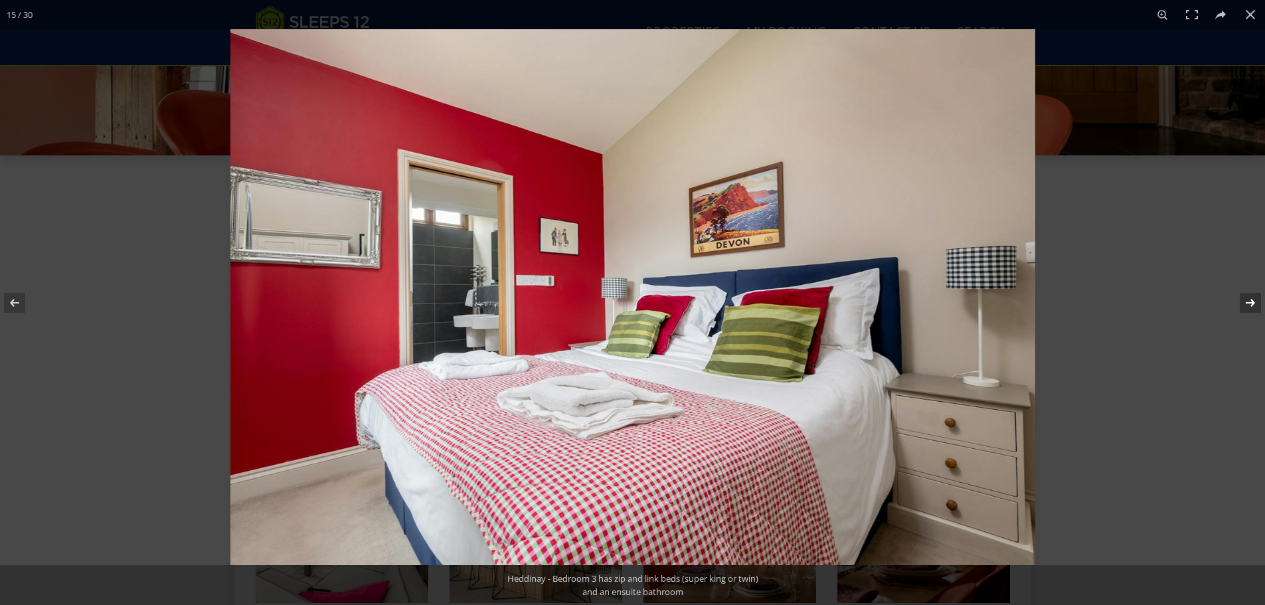
click at [1252, 303] on button at bounding box center [1242, 303] width 46 height 66
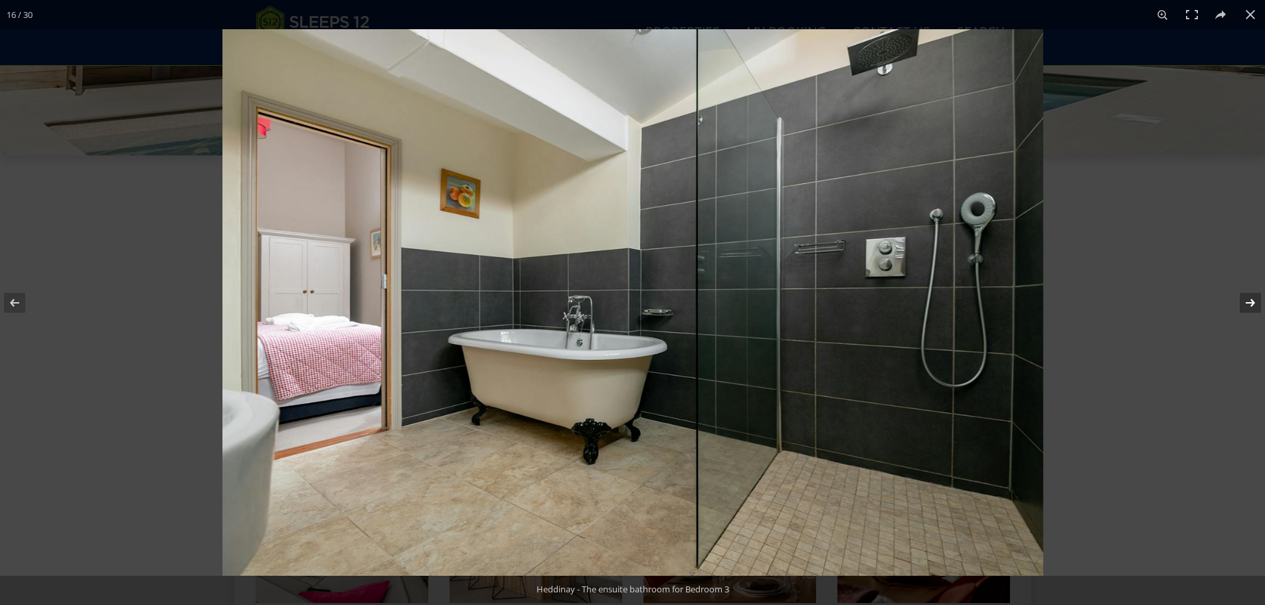
click at [1251, 303] on button at bounding box center [1242, 303] width 46 height 66
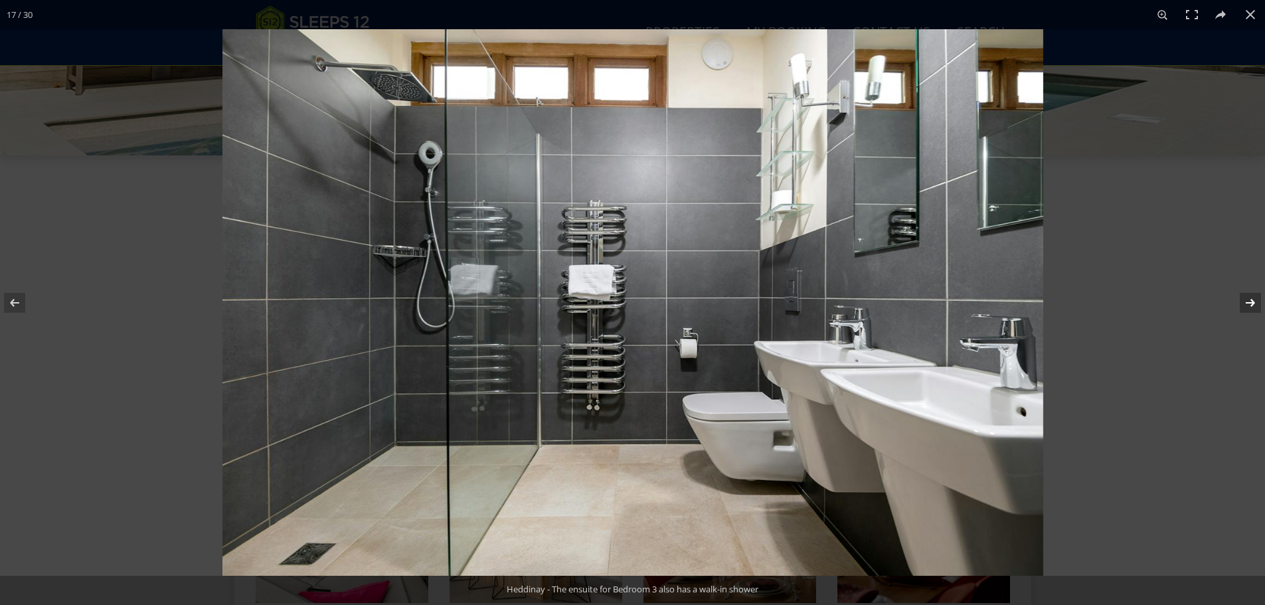
click at [1250, 303] on button at bounding box center [1242, 303] width 46 height 66
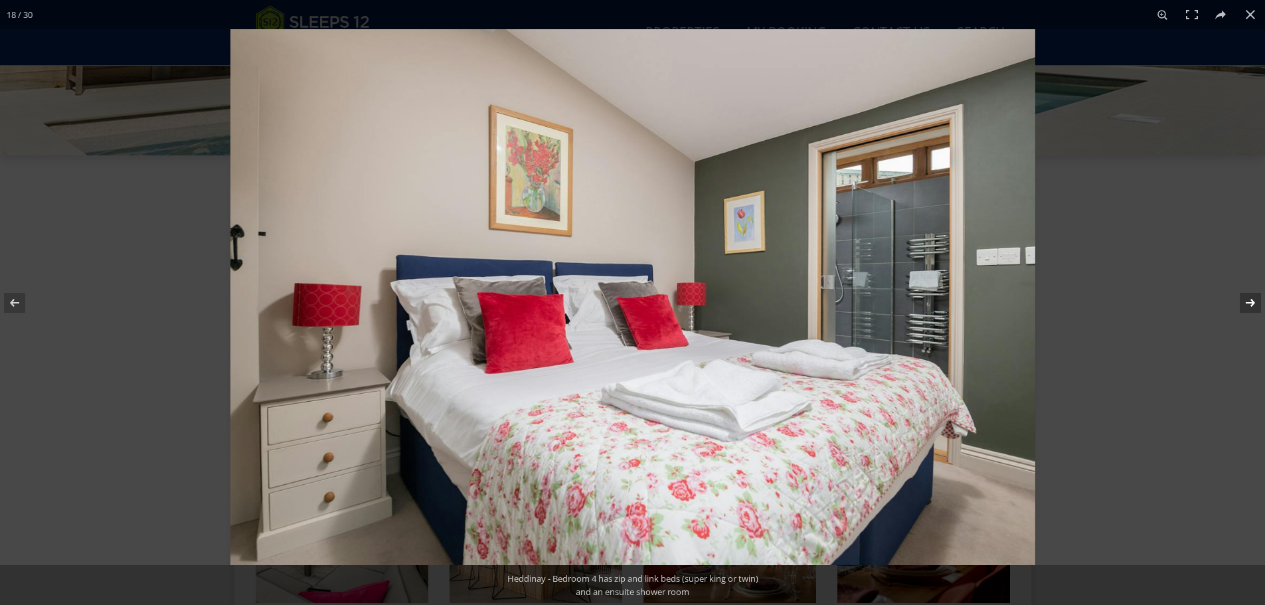
click at [1250, 303] on button at bounding box center [1242, 303] width 46 height 66
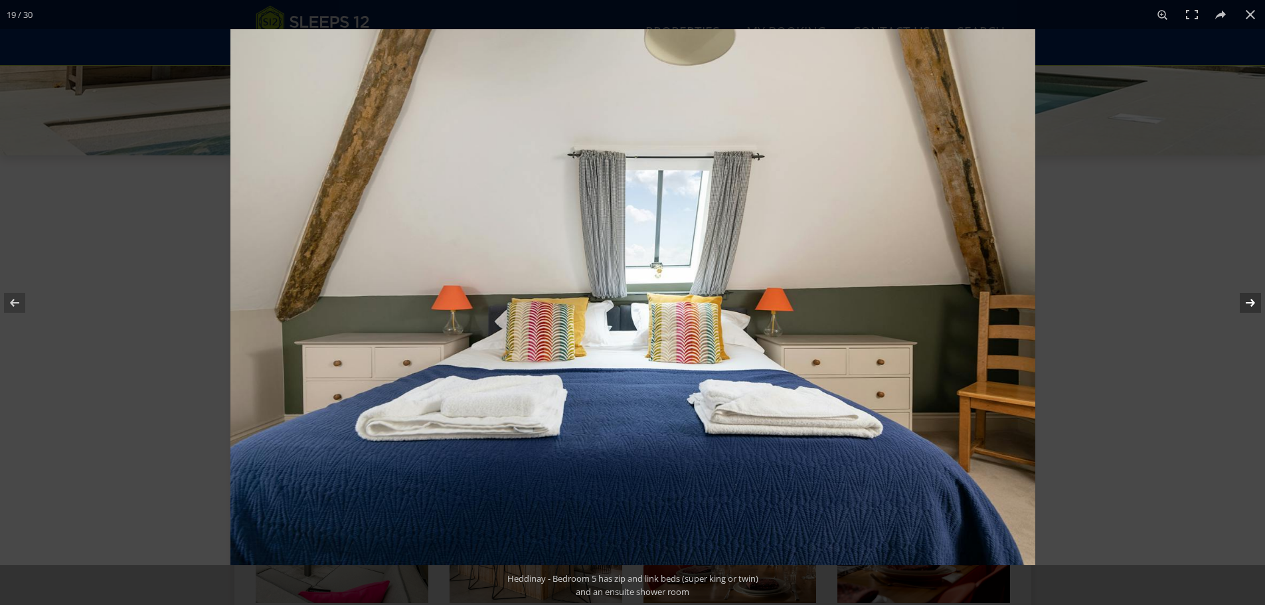
click at [1250, 303] on button at bounding box center [1242, 303] width 46 height 66
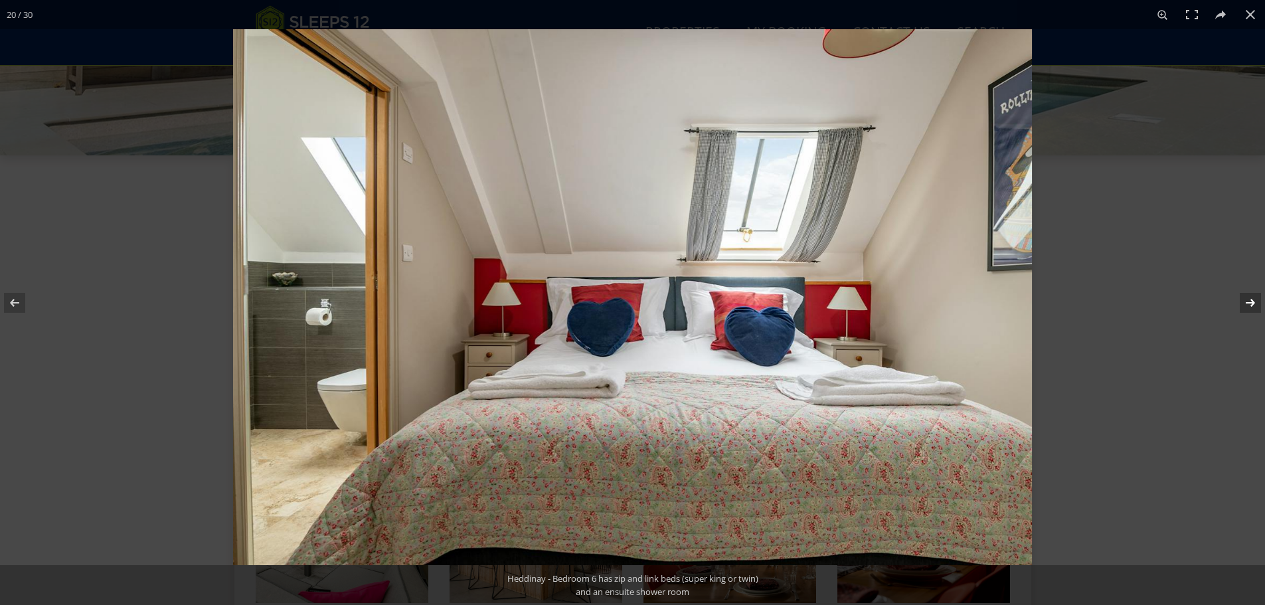
click at [1250, 303] on button at bounding box center [1242, 303] width 46 height 66
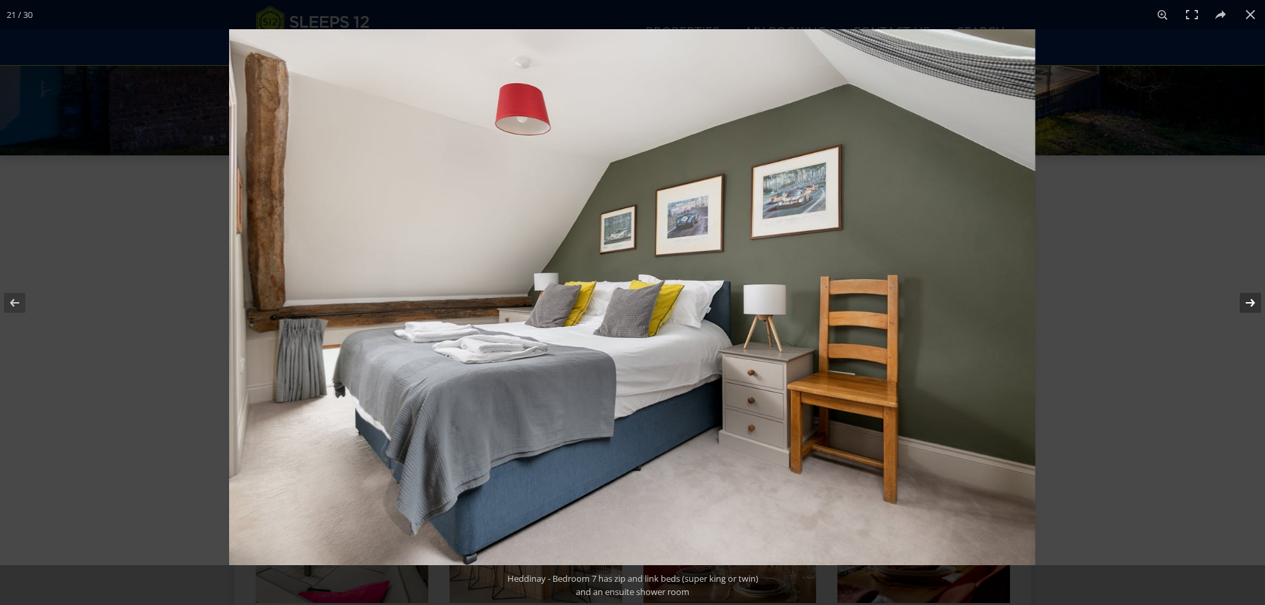
click at [1250, 303] on button at bounding box center [1242, 303] width 46 height 66
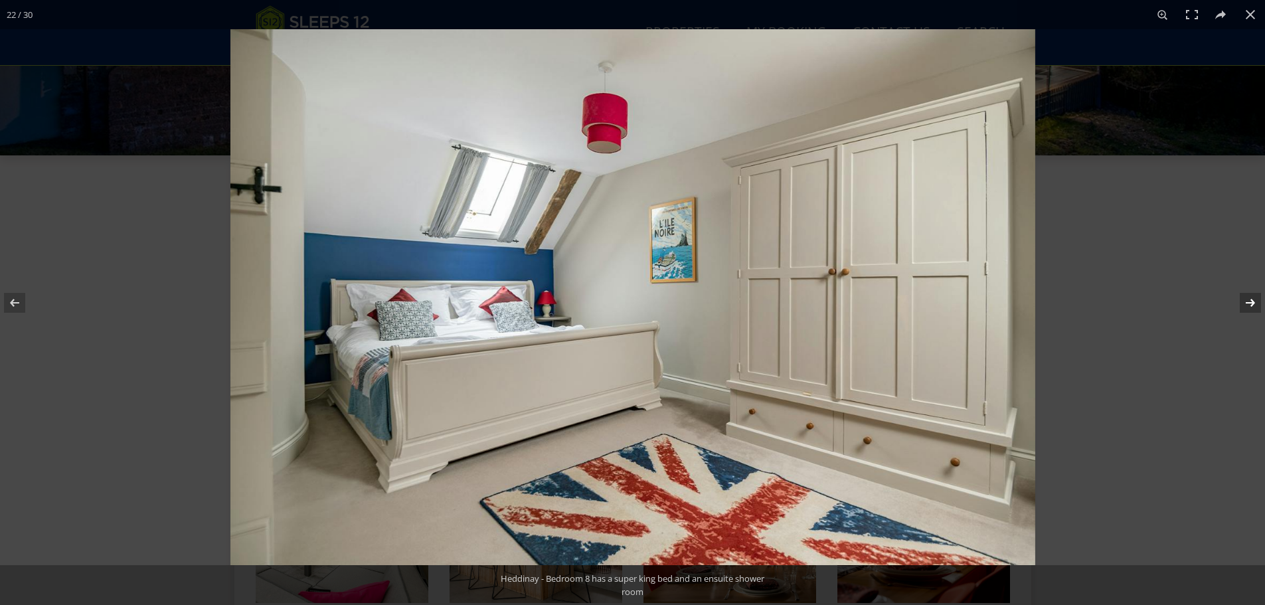
click at [1250, 303] on button at bounding box center [1242, 303] width 46 height 66
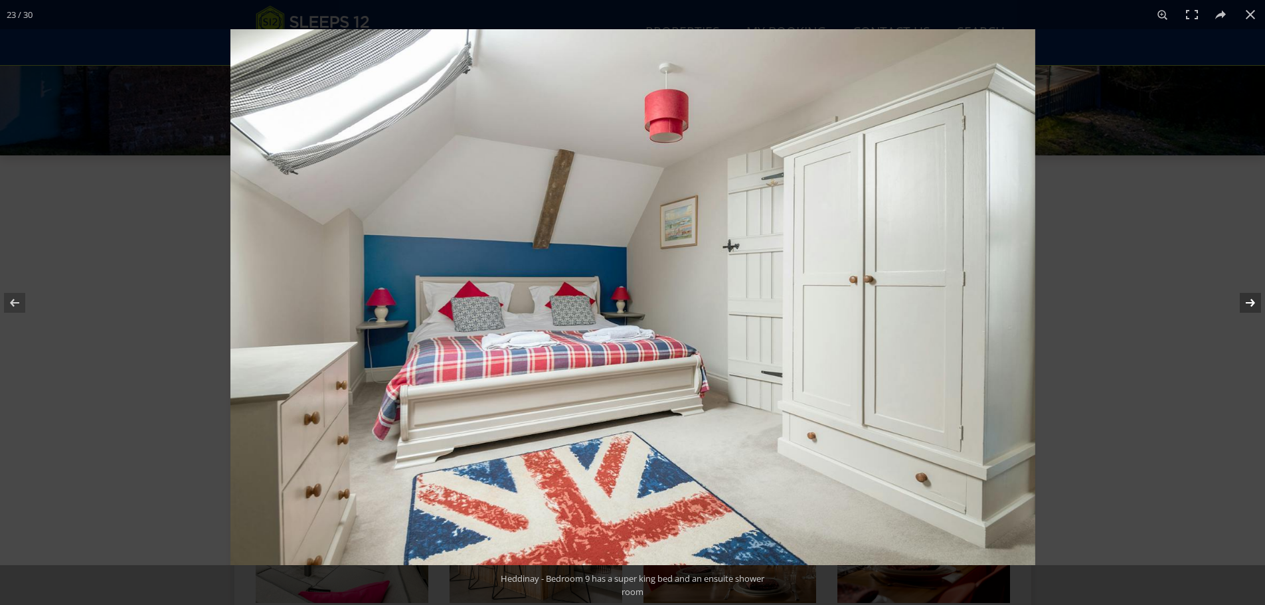
click at [1250, 303] on button at bounding box center [1242, 303] width 46 height 66
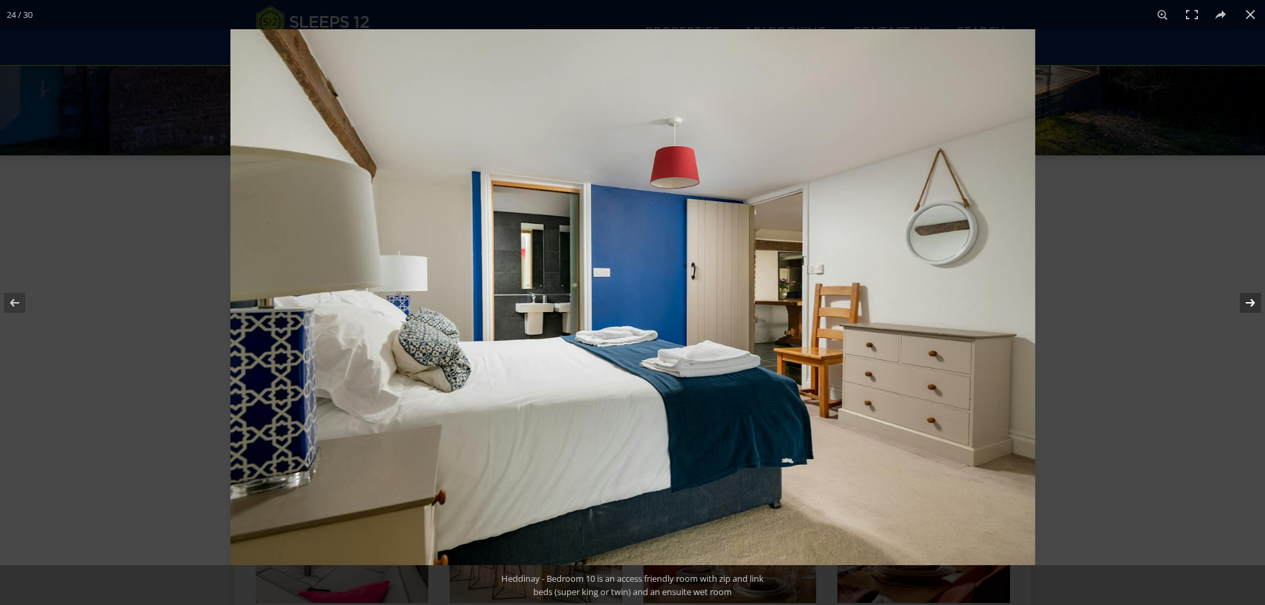
click at [1250, 303] on button at bounding box center [1242, 303] width 46 height 66
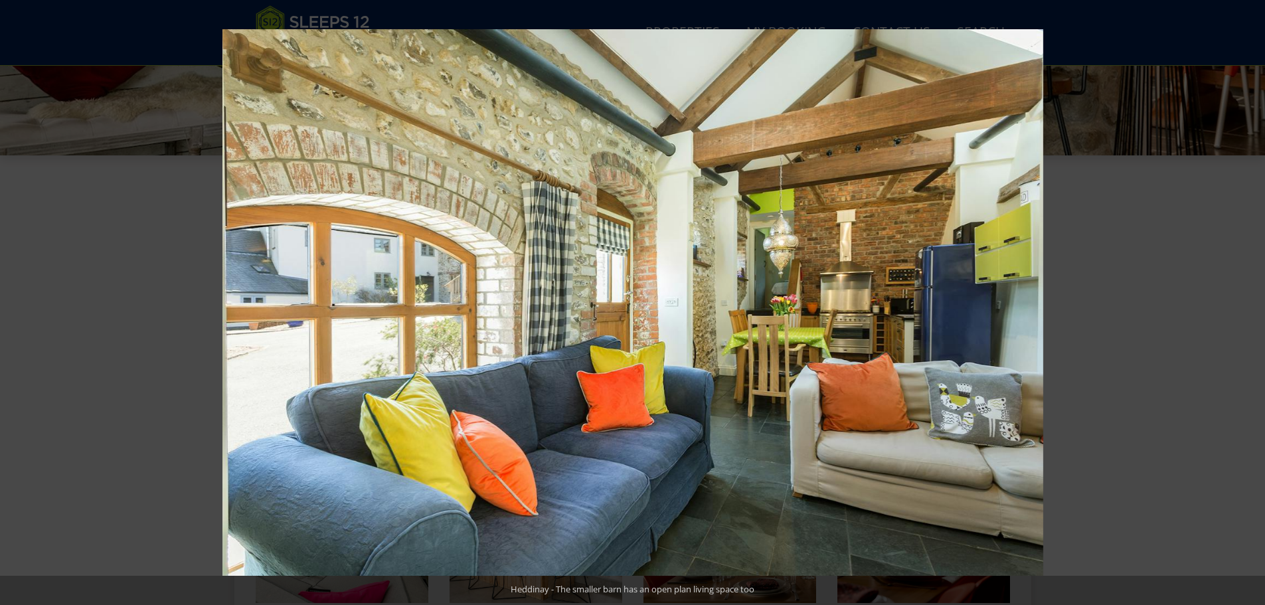
click at [1250, 303] on button at bounding box center [1242, 303] width 46 height 66
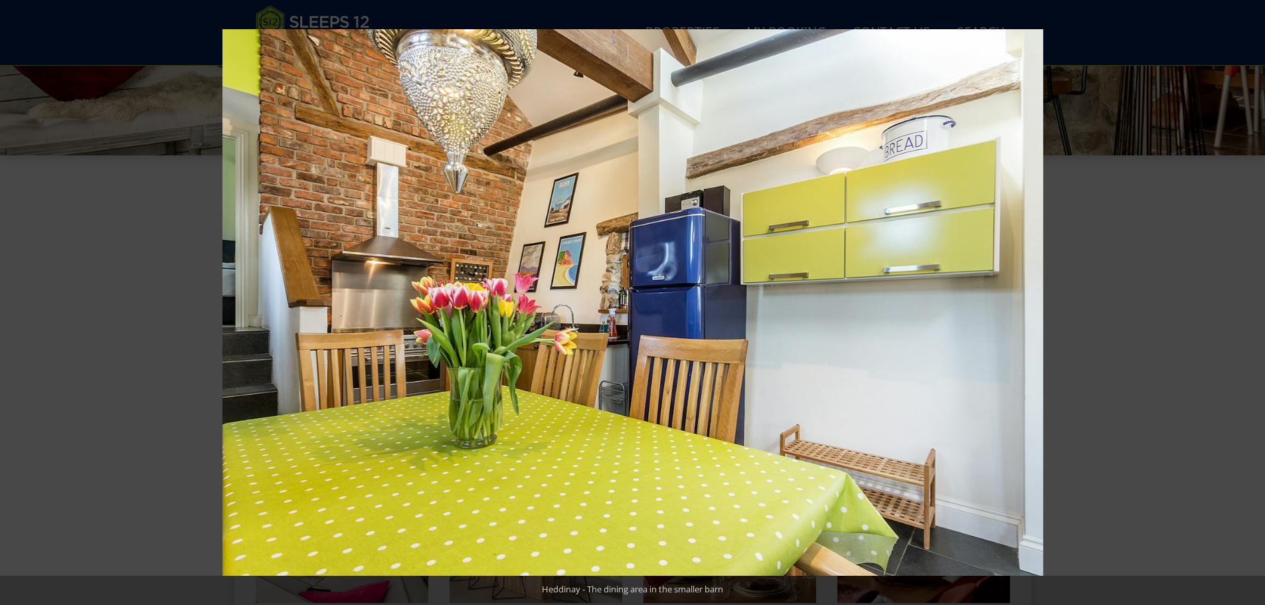
click at [1250, 303] on button at bounding box center [1242, 303] width 46 height 66
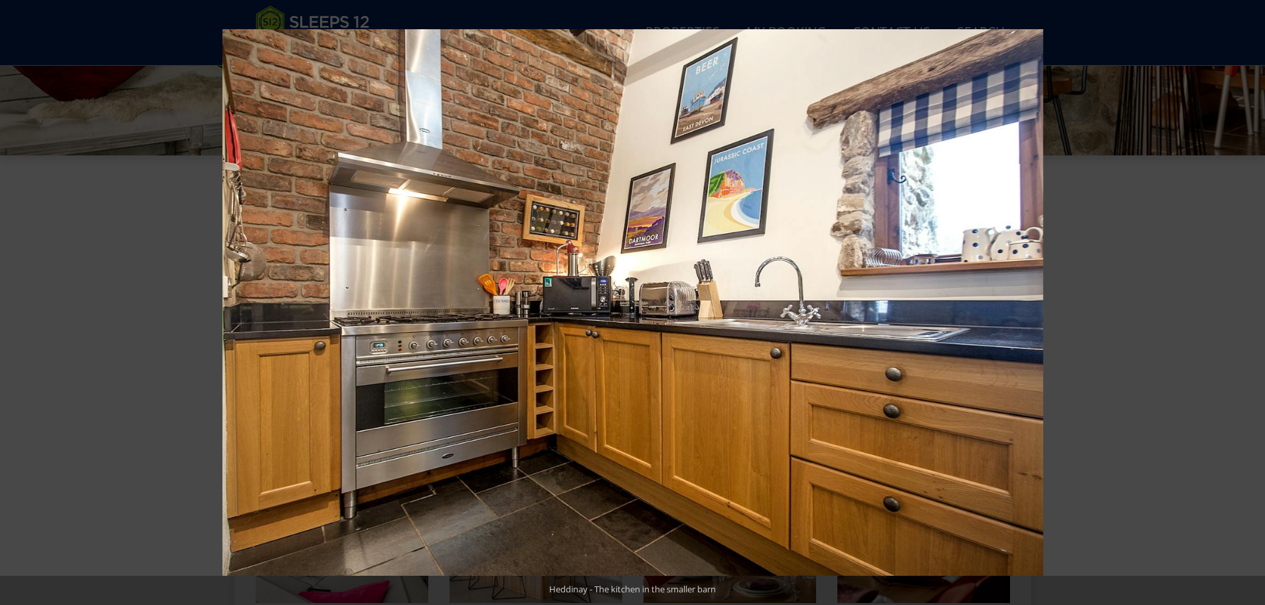
click at [1250, 303] on button at bounding box center [1242, 303] width 46 height 66
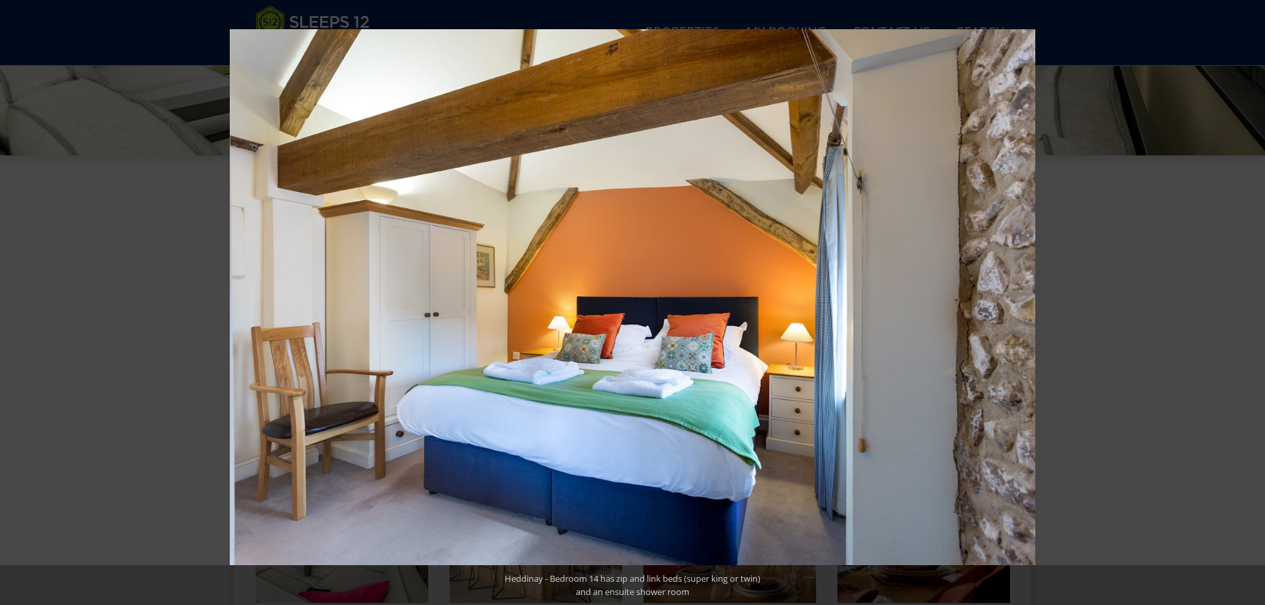
click at [1250, 303] on button at bounding box center [1242, 303] width 46 height 66
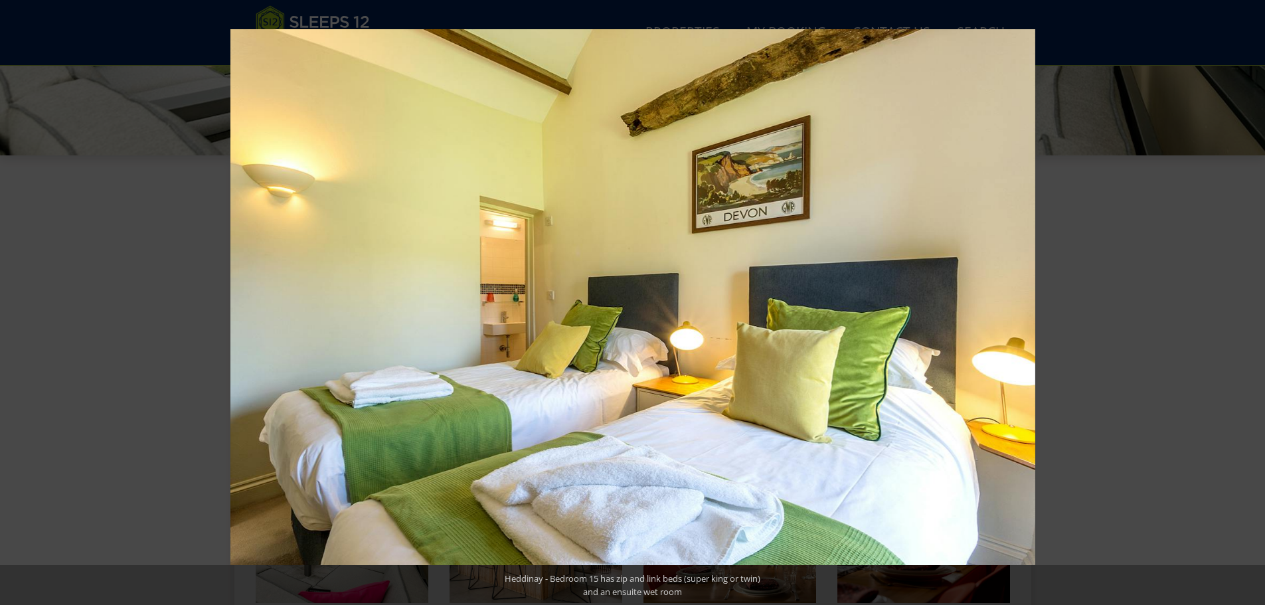
click at [1250, 303] on button at bounding box center [1242, 303] width 46 height 66
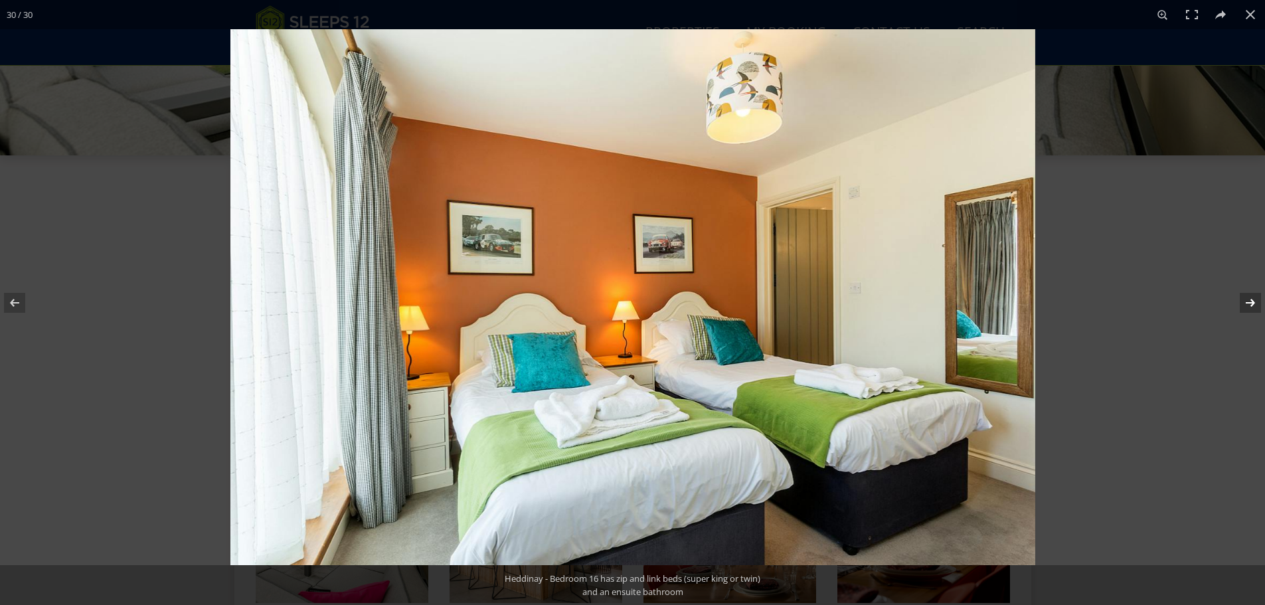
click at [1248, 303] on button at bounding box center [1242, 303] width 46 height 66
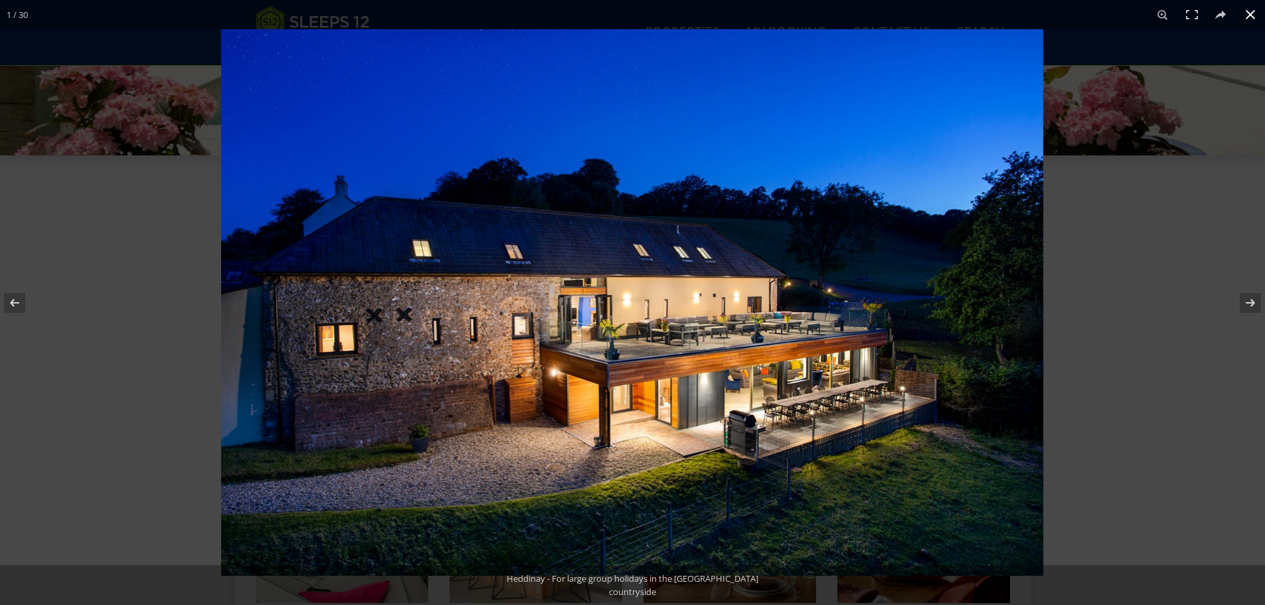
click at [1251, 10] on button at bounding box center [1250, 14] width 29 height 29
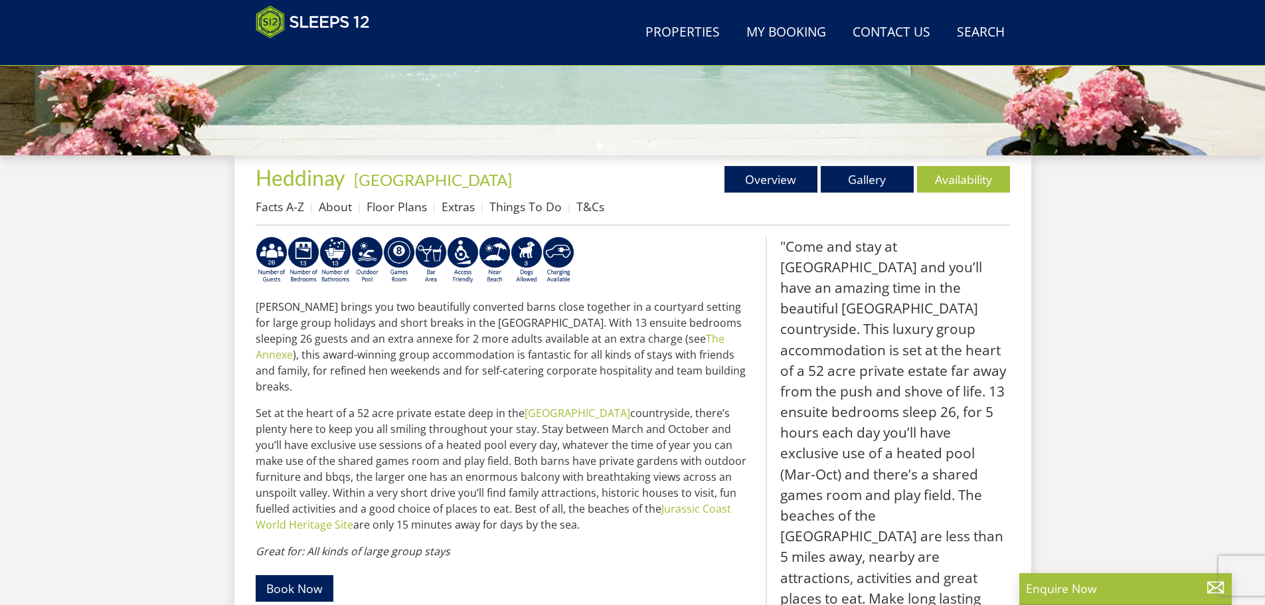
scroll to position [86, 0]
